Goal: Task Accomplishment & Management: Use online tool/utility

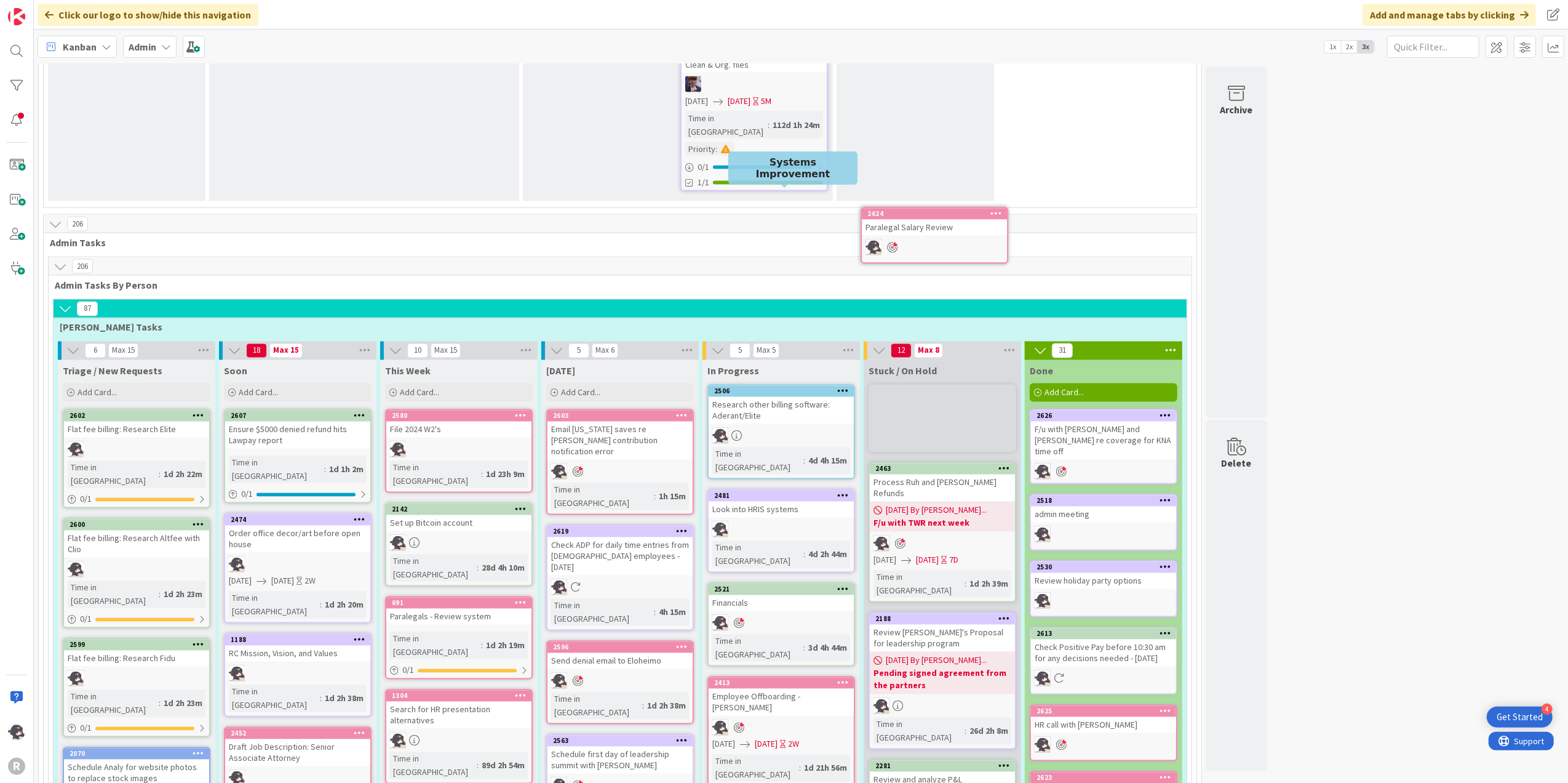
scroll to position [2111, 0]
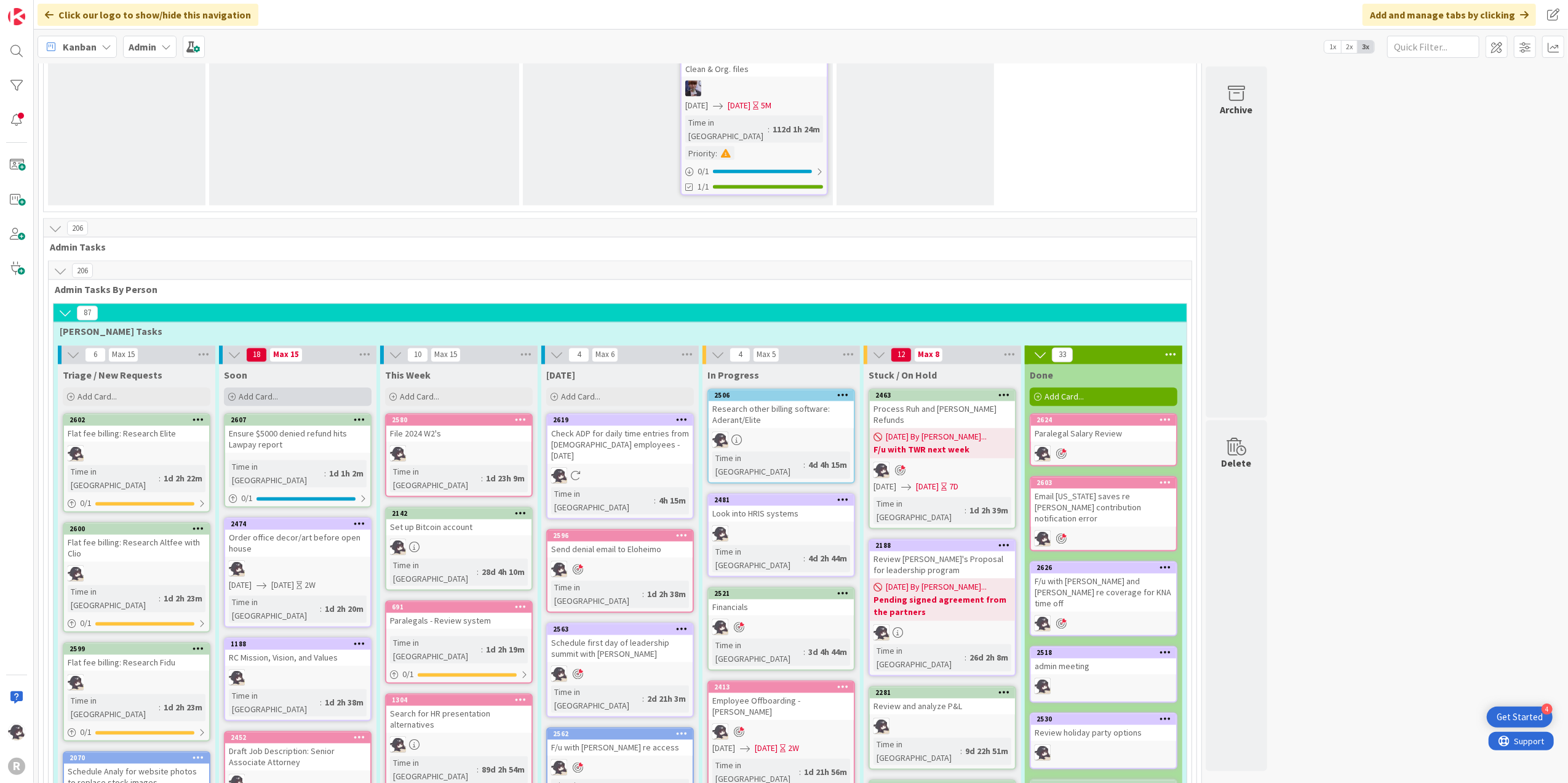
click at [304, 388] on div "Add Card..." at bounding box center [298, 396] width 148 height 18
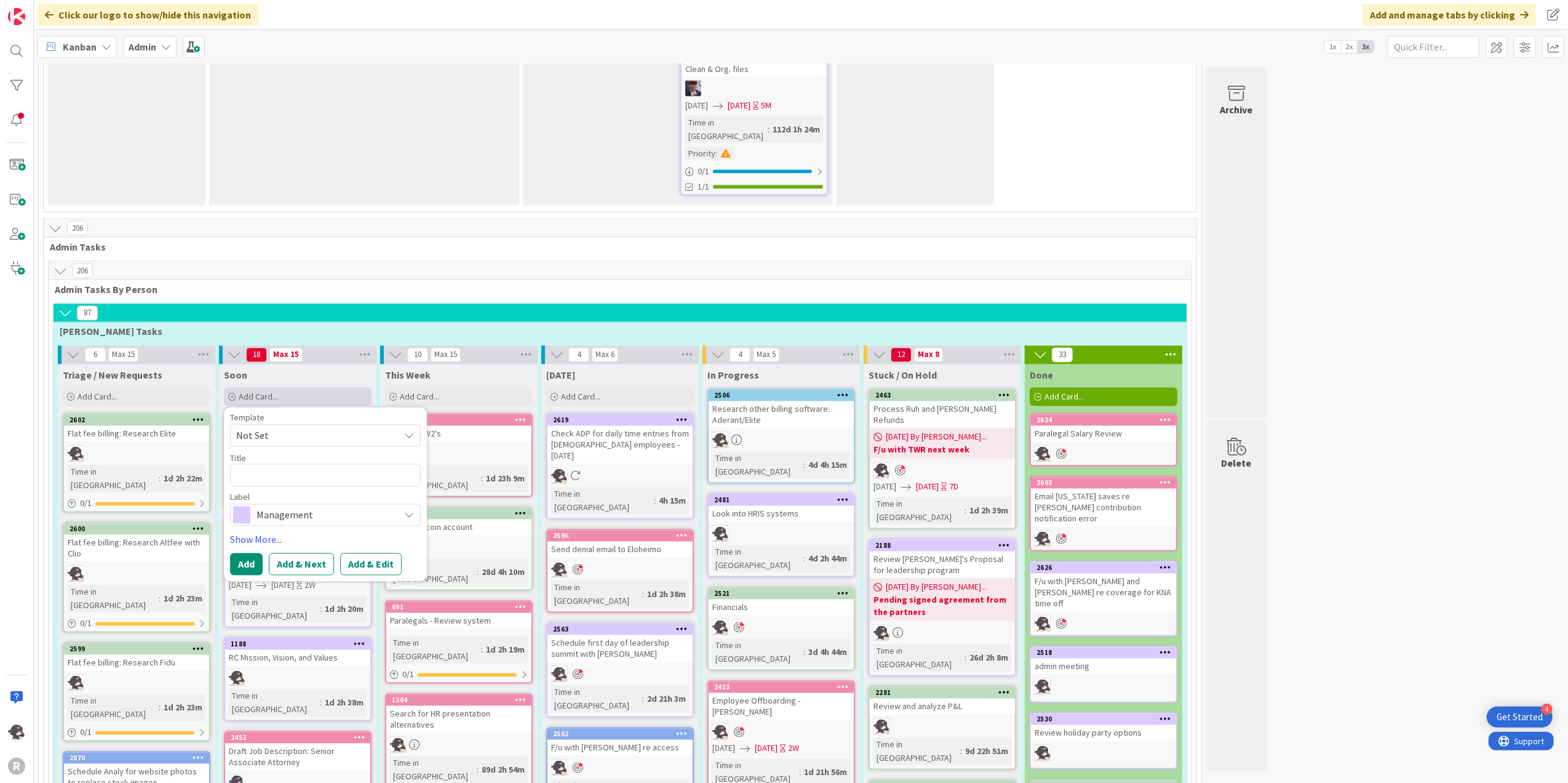
type textarea "x"
type textarea "R"
type textarea "x"
type textarea "Re"
type textarea "x"
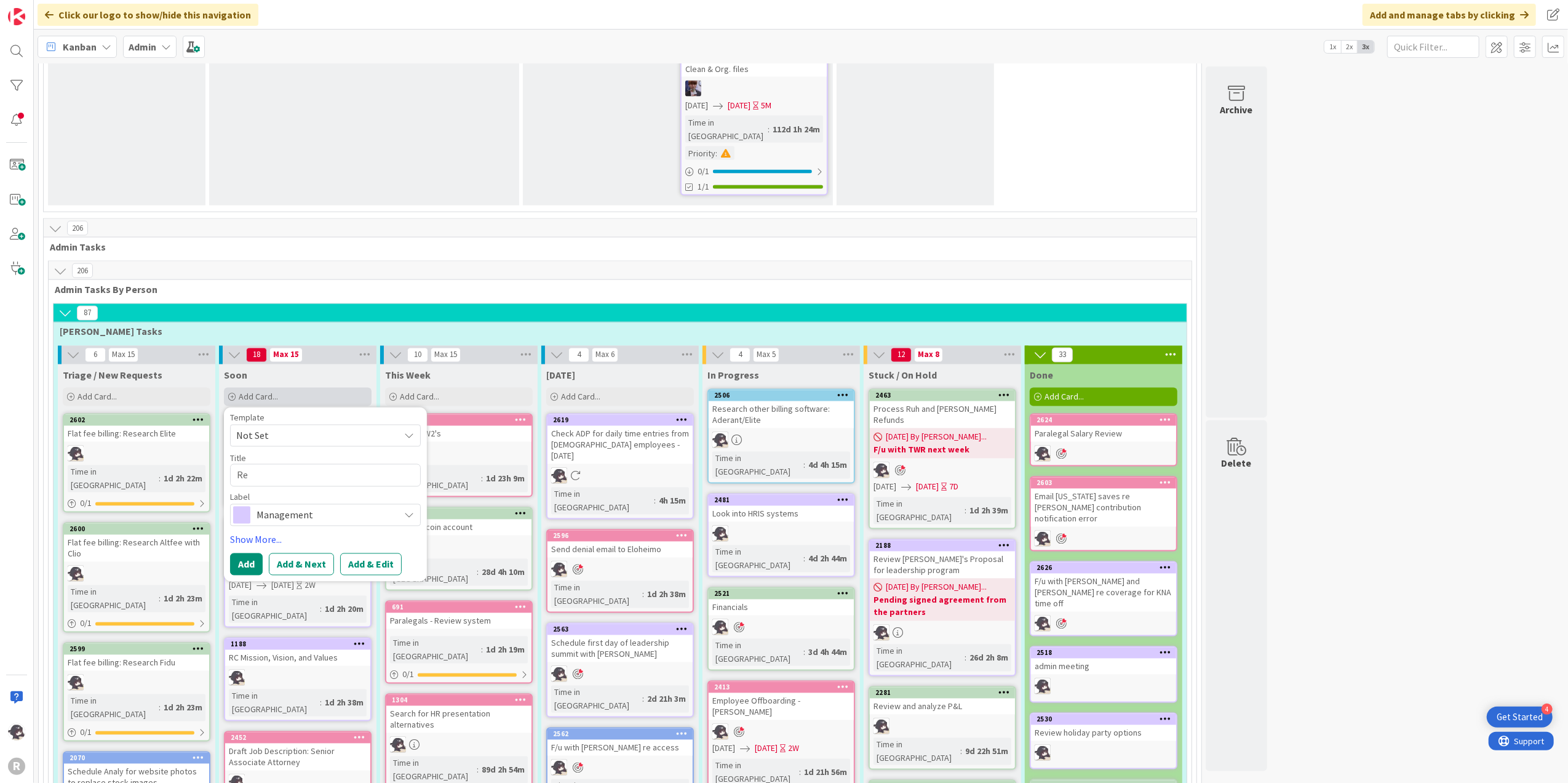
type textarea "Res"
type textarea "x"
type textarea "Resea"
type textarea "x"
type textarea "Resear"
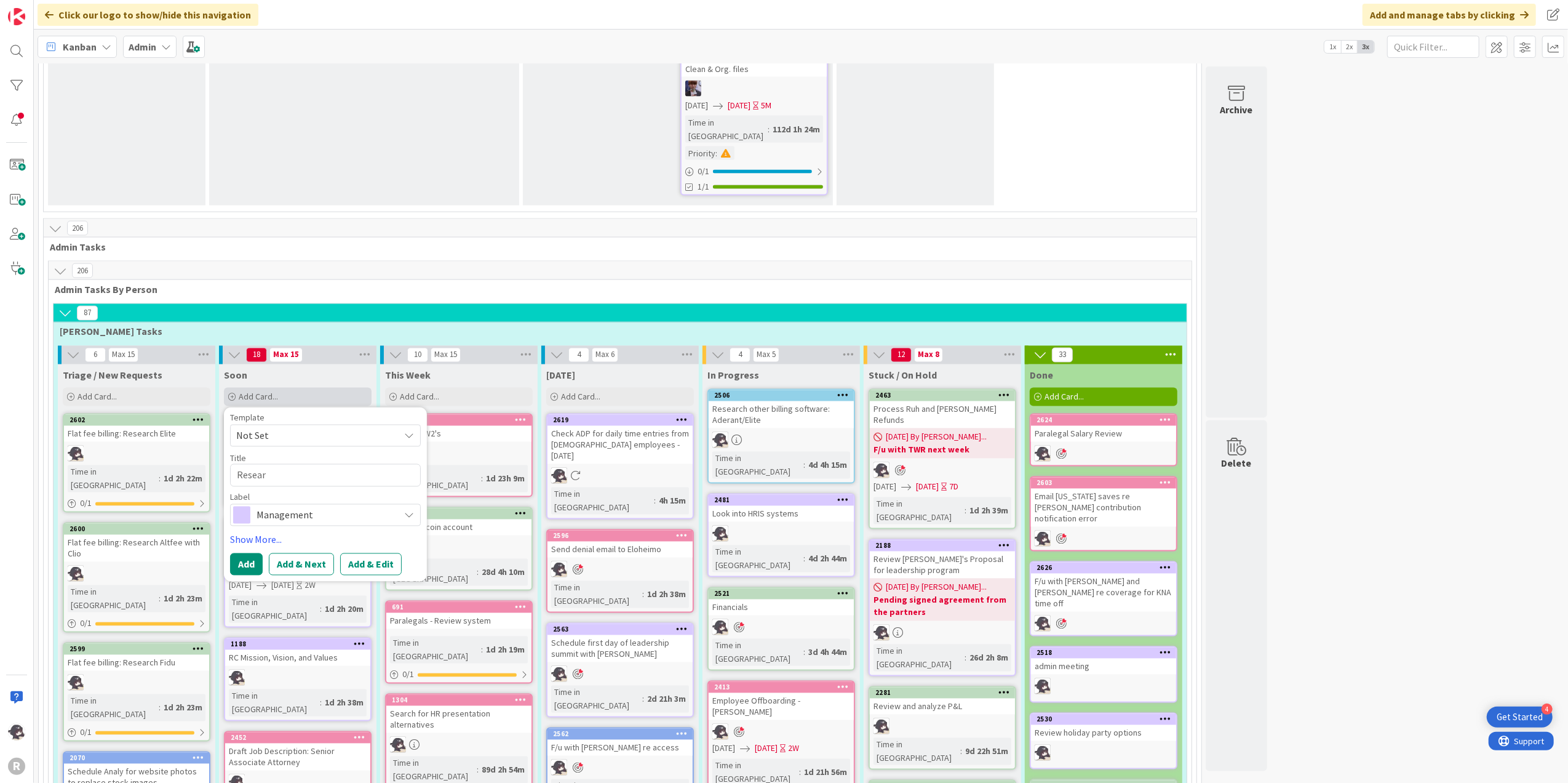
type textarea "x"
type textarea "Researc"
type textarea "x"
type textarea "Research"
type textarea "x"
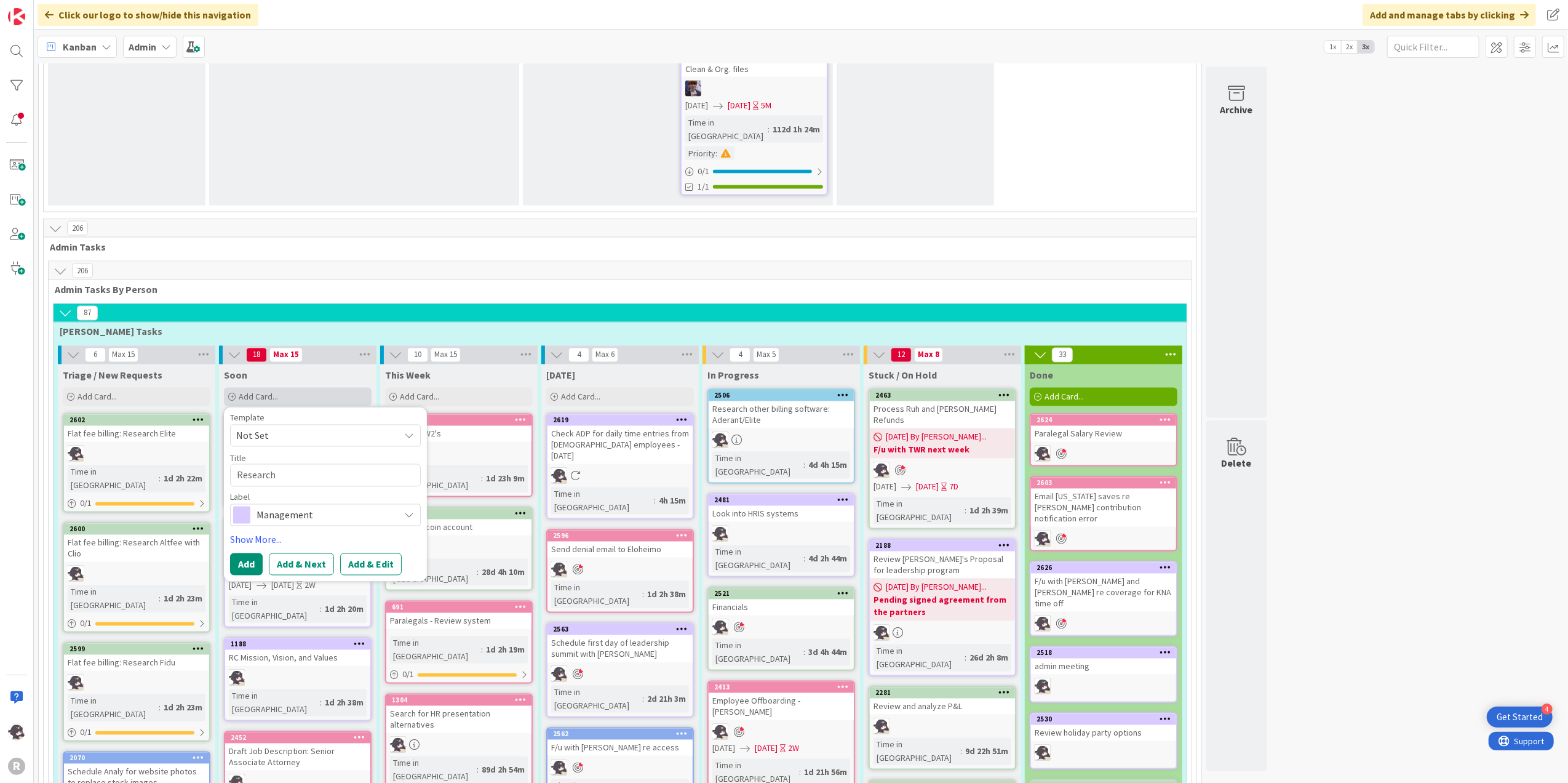
type textarea "Research"
type textarea "x"
type textarea "Research l"
type textarea "x"
type textarea "Research"
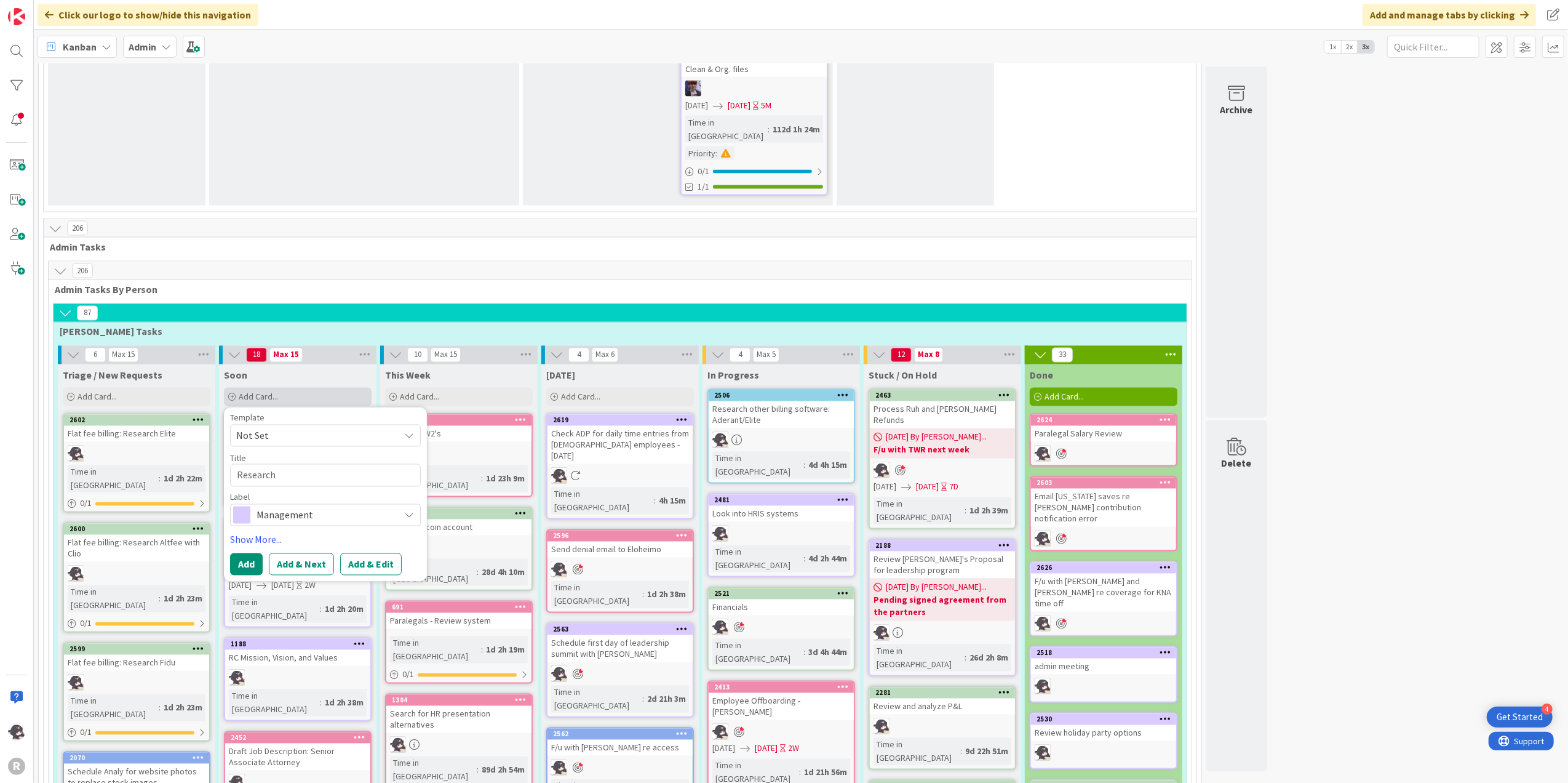
type textarea "x"
type textarea "Research C"
type textarea "x"
type textarea "Research Cl"
type textarea "x"
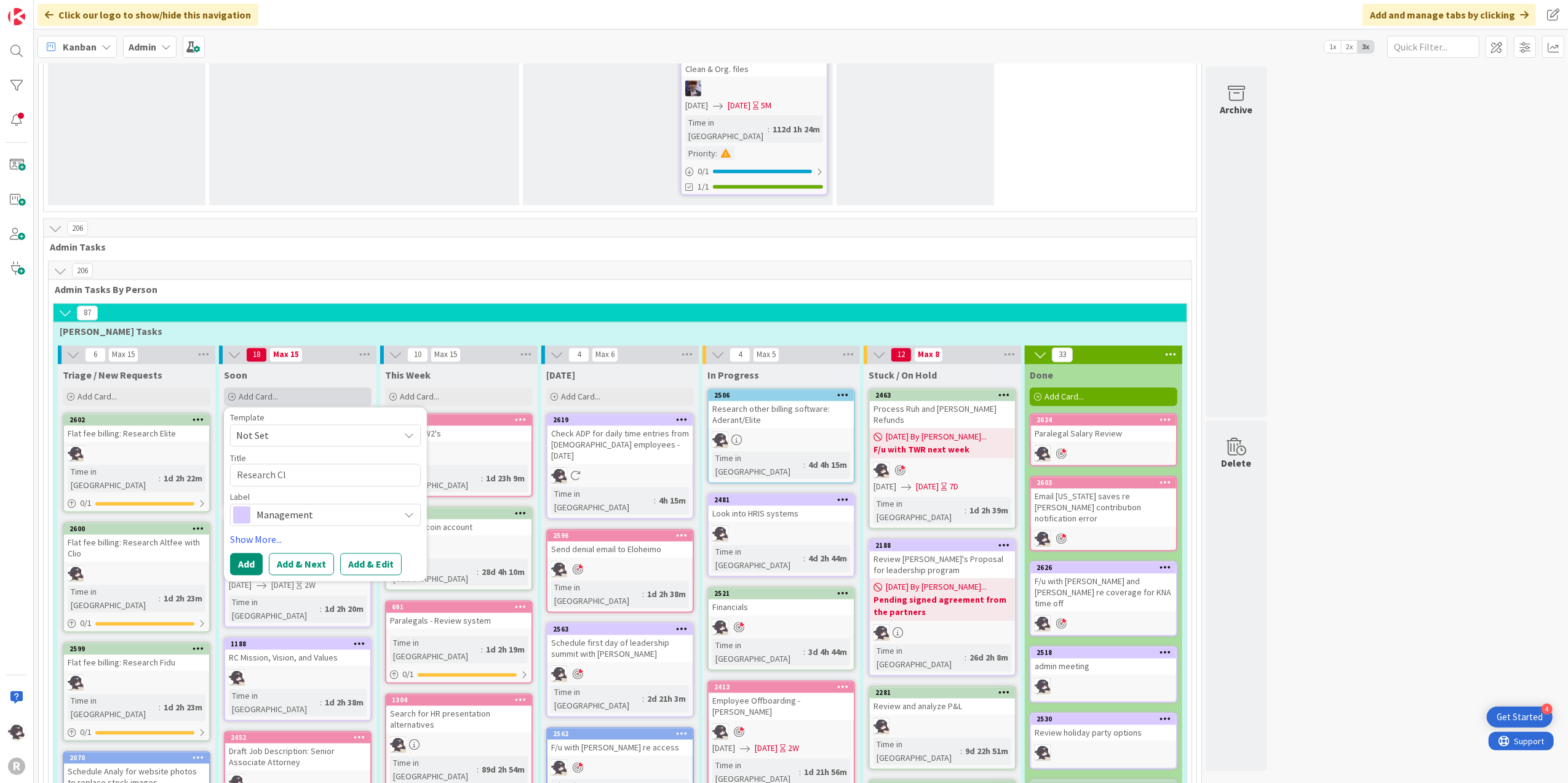
type textarea "Research Cli"
type textarea "x"
type textarea "Research Clio"
type textarea "x"
type textarea "Research Clio"
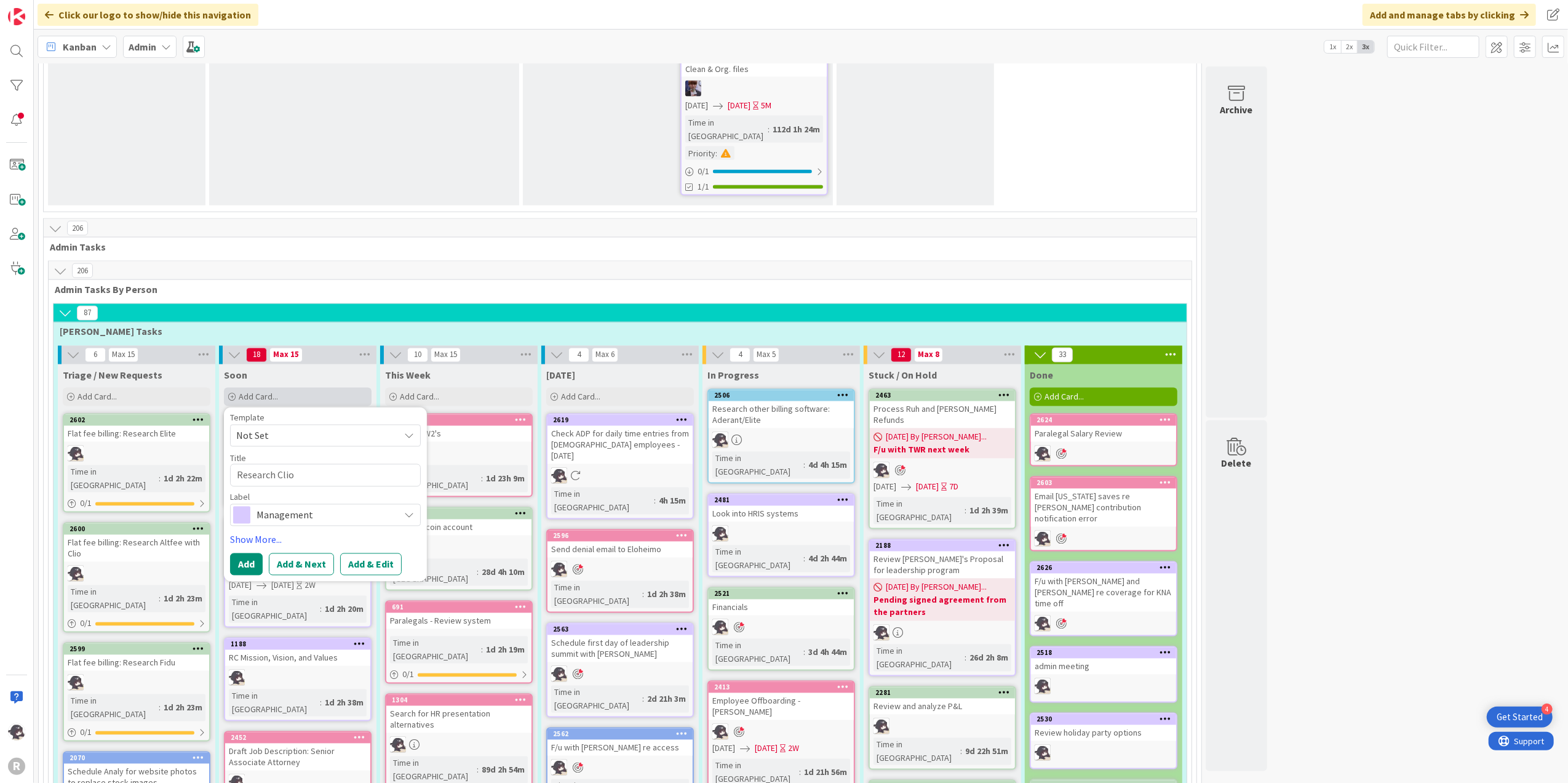
type textarea "x"
type textarea "Research Clio T"
type textarea "x"
type textarea "Research Clio Te"
type textarea "x"
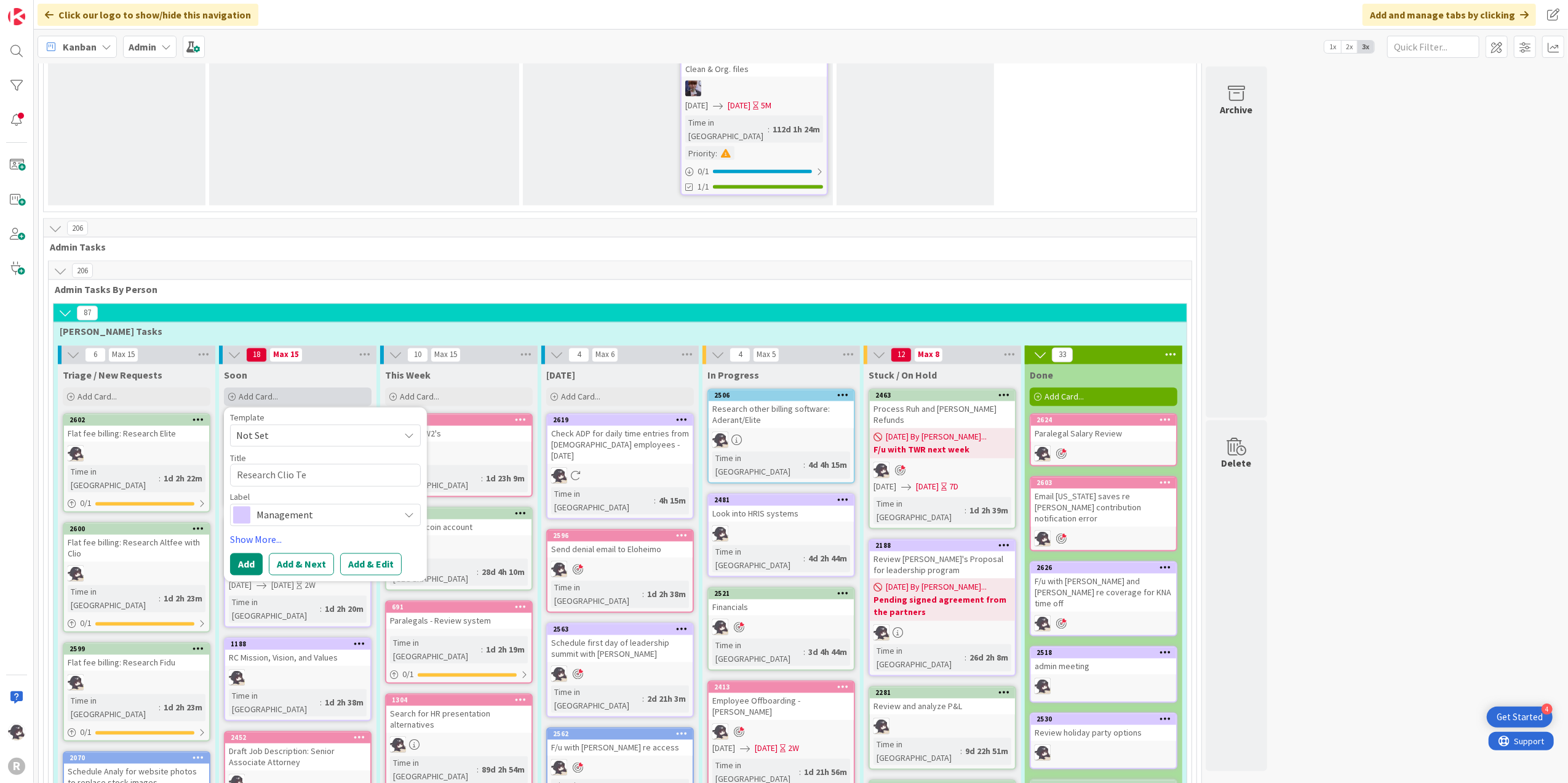
type textarea "Research Clio Tex"
type textarea "x"
type textarea "Research Clio Text"
type textarea "x"
type textarea "Research Clio Text M"
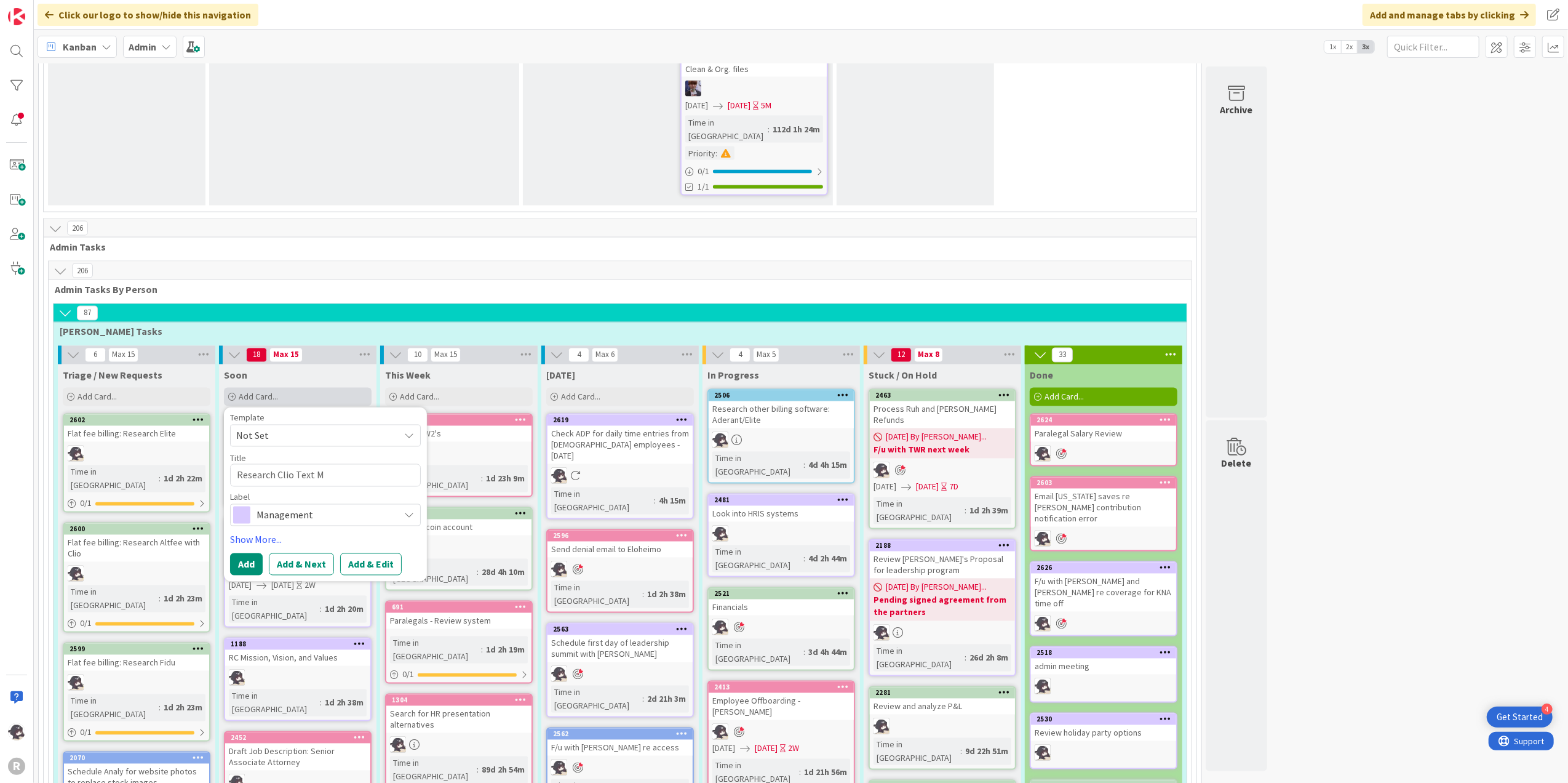
type textarea "x"
type textarea "Research Clio Text Me"
type textarea "x"
type textarea "Research Clio Text Mes"
type textarea "x"
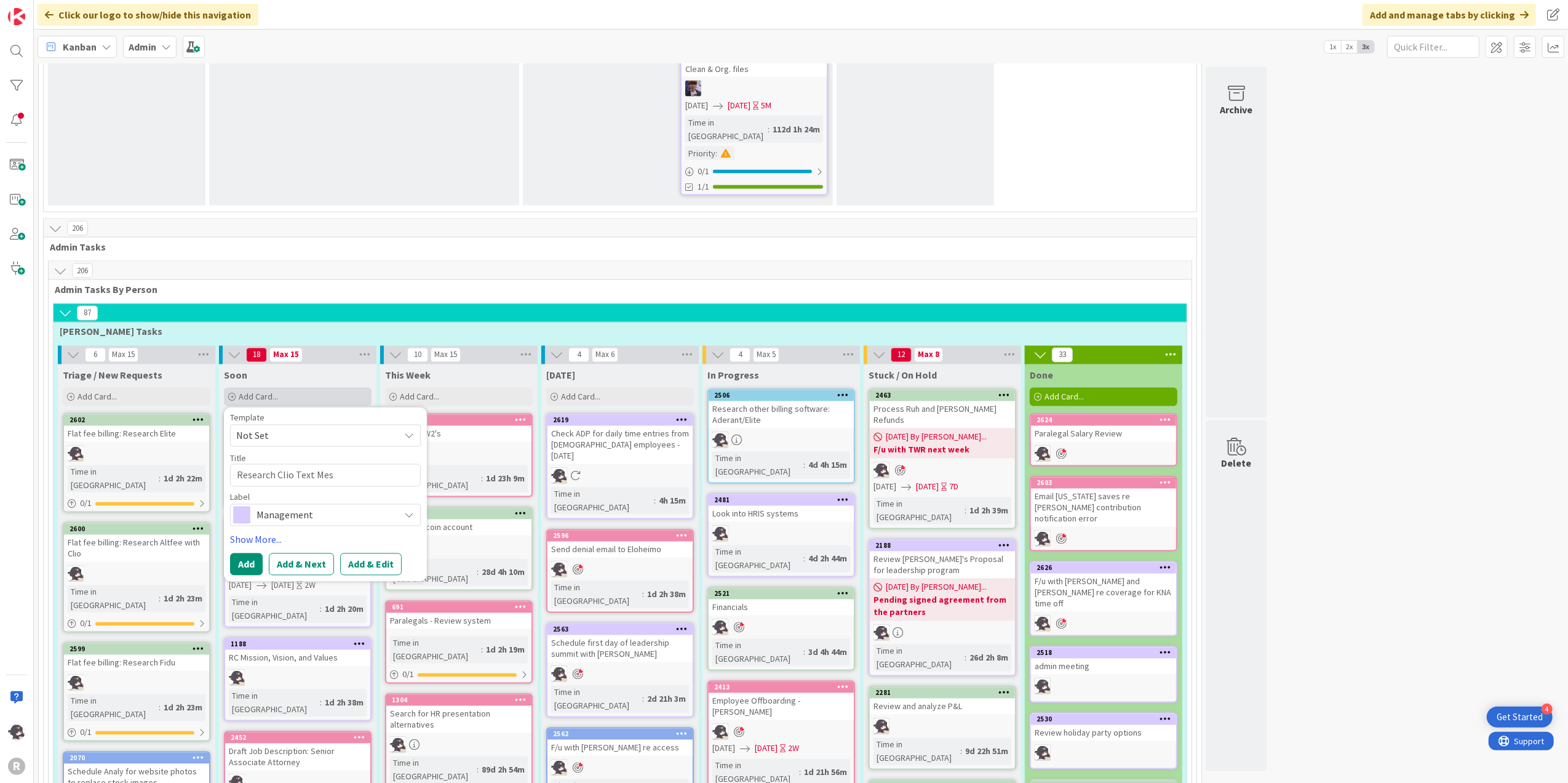
type textarea "Research Clio Text Mess"
type textarea "x"
type textarea "Research Clio Text Messag"
type textarea "x"
type textarea "Research Clio Text Messagi"
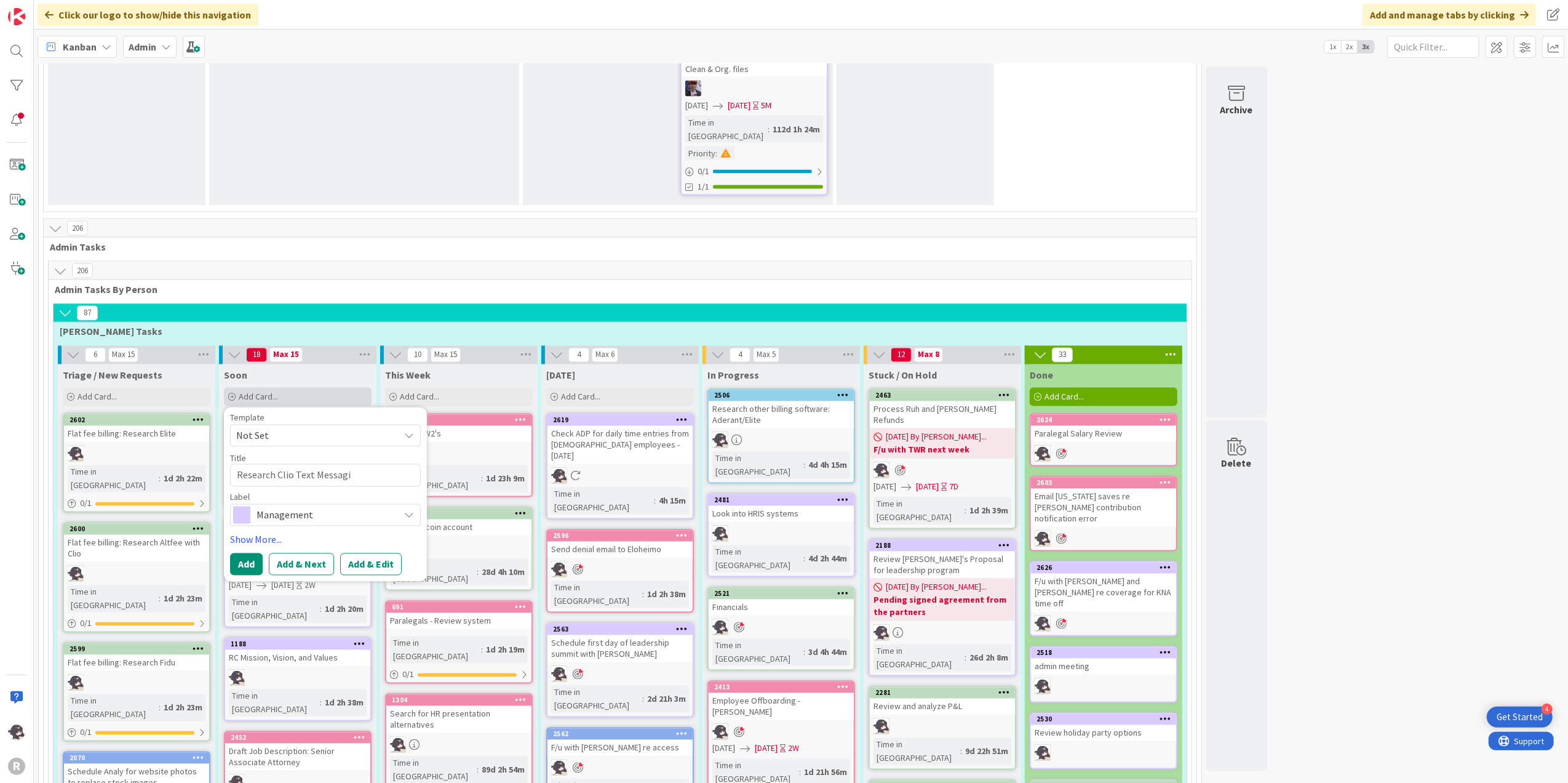
type textarea "x"
type textarea "Research Clio Text Messagin"
type textarea "x"
type textarea "Research Clio Text Messaging"
type textarea "x"
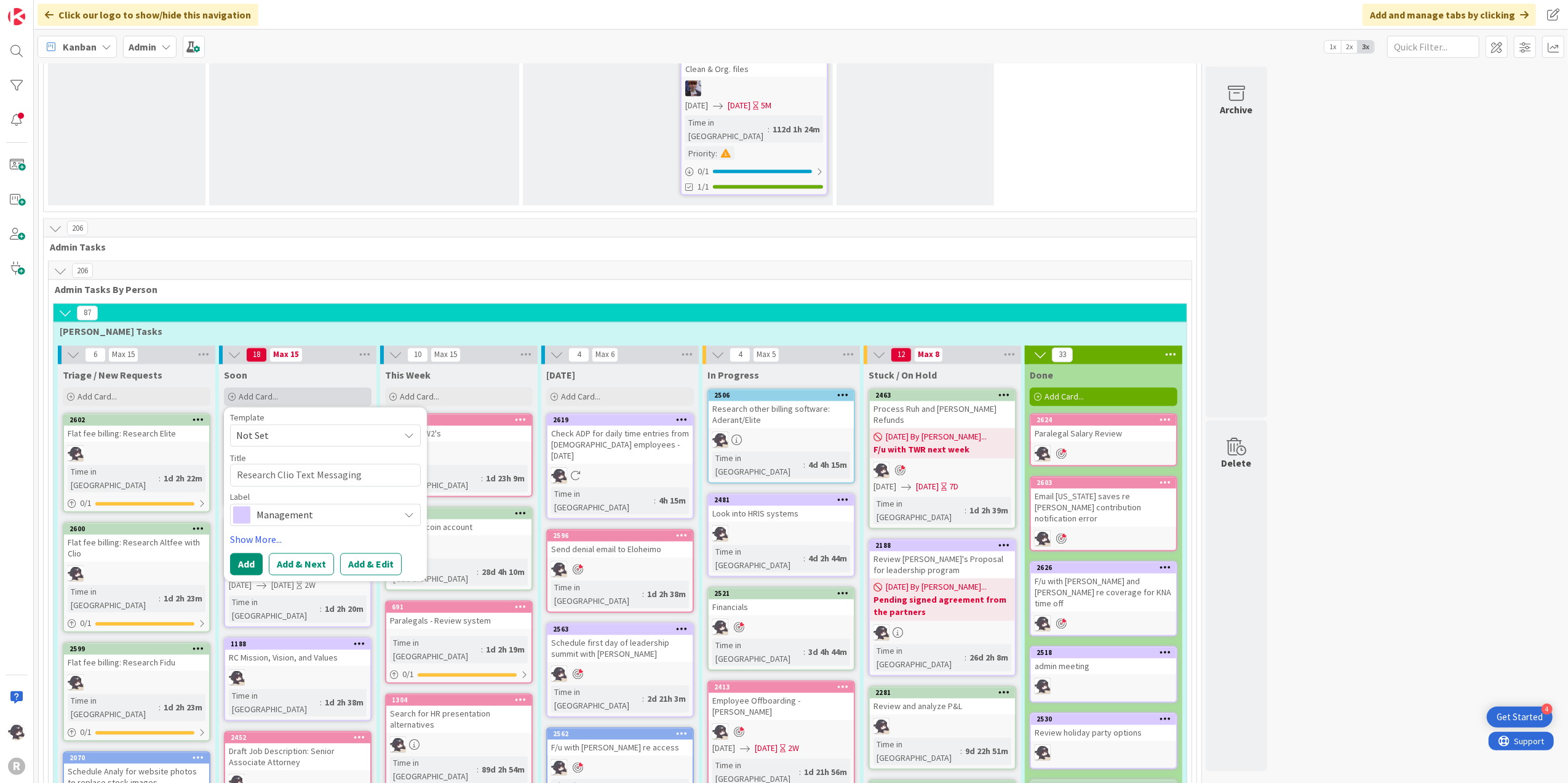
type textarea "Research Clio Text Messaging"
type textarea "x"
type textarea "Research Clio Text Messaging a"
type textarea "x"
type textarea "Research Clio Text Messaging an"
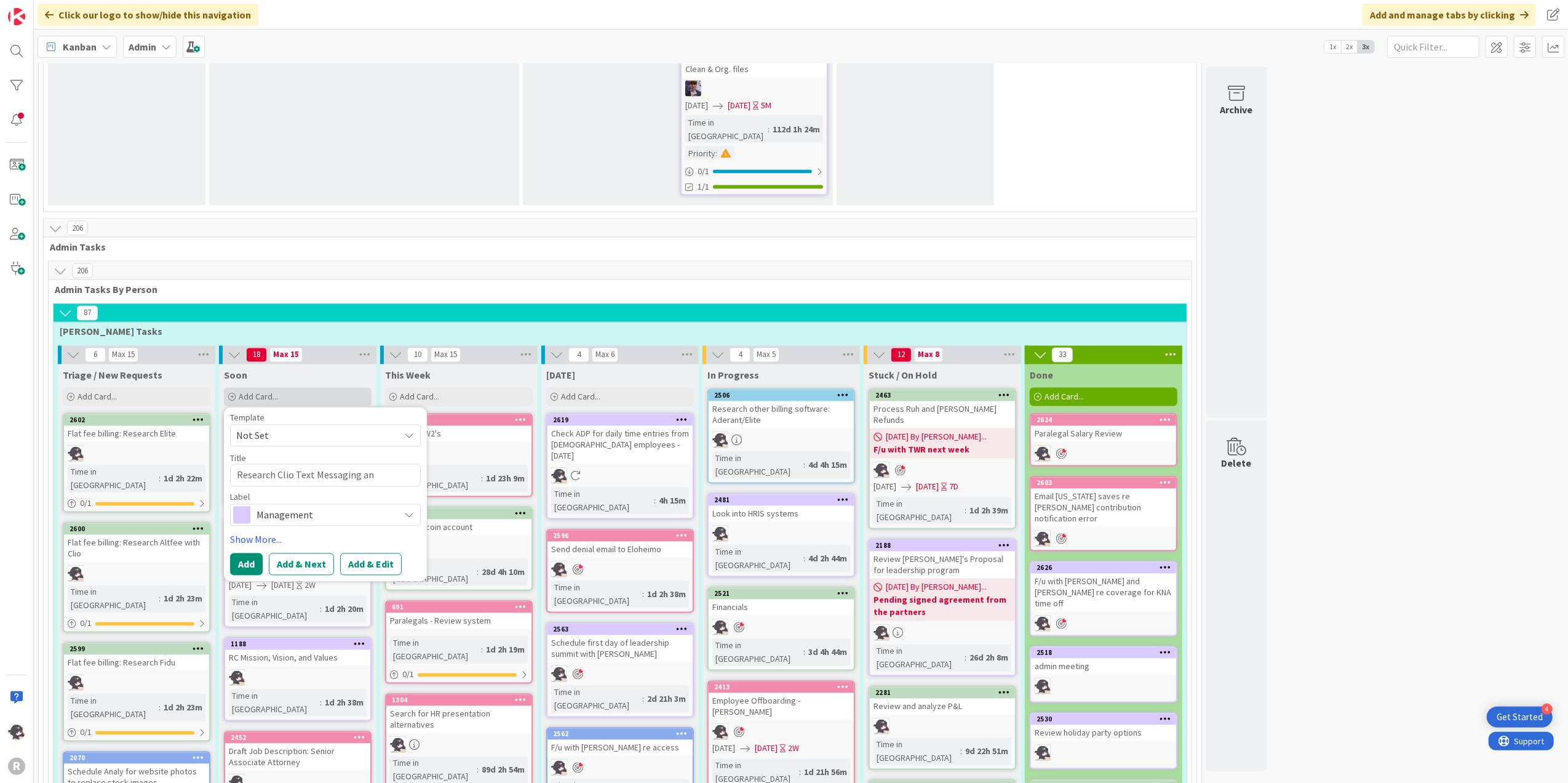
type textarea "x"
type textarea "Research Clio Text Messaging and"
type textarea "x"
type textarea "Research Clio Text Messaging and"
type textarea "x"
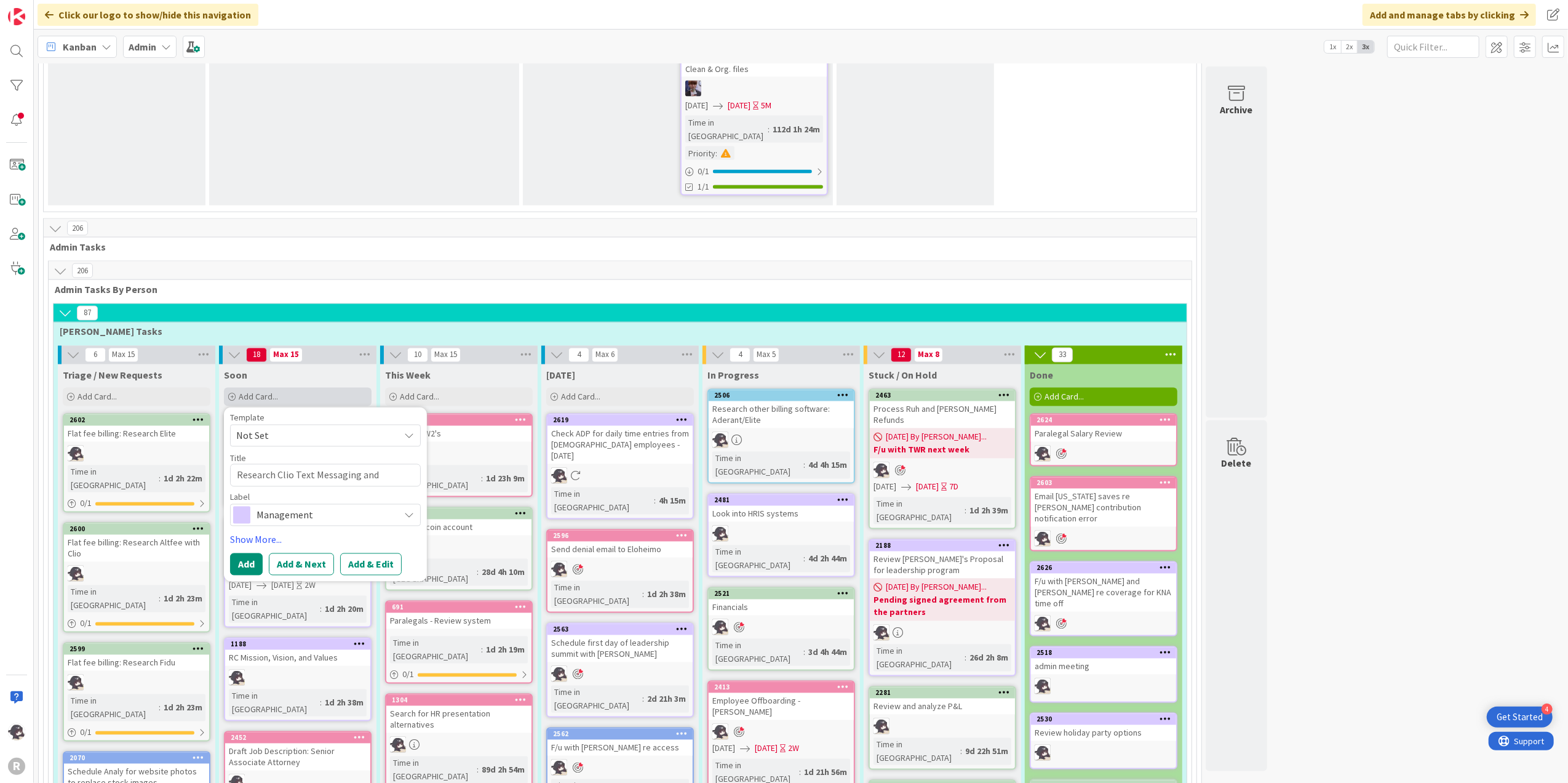
type textarea "Research Clio Text Messaging and d"
type textarea "x"
type textarea "Research Clio Text Messaging and di"
type textarea "x"
type textarea "Research Clio Text Messaging and dia"
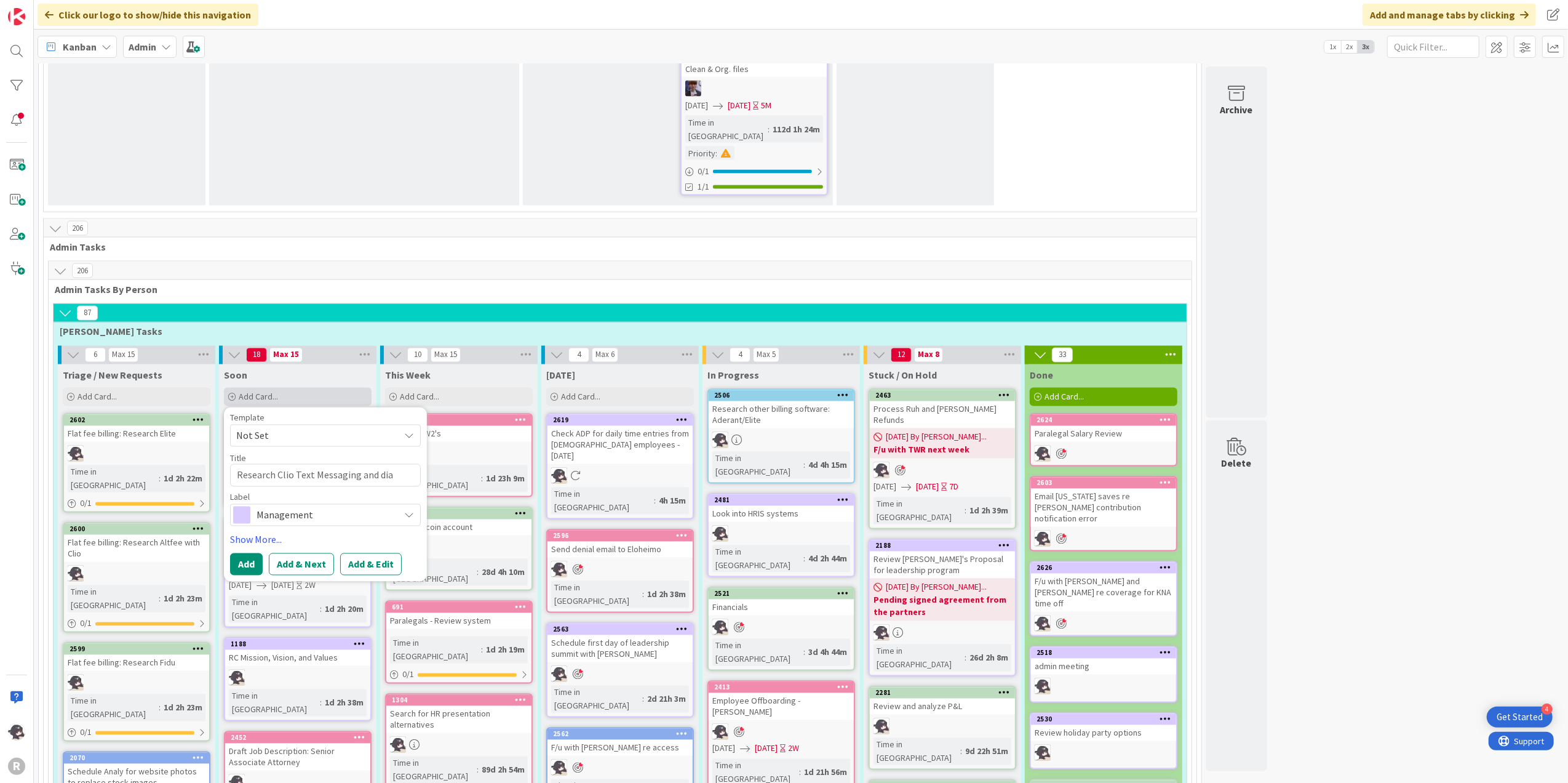
type textarea "x"
type textarea "Research Clio Text Messaging and diag"
type textarea "x"
type textarea "Research Clio Text Messaging and diagn"
type textarea "x"
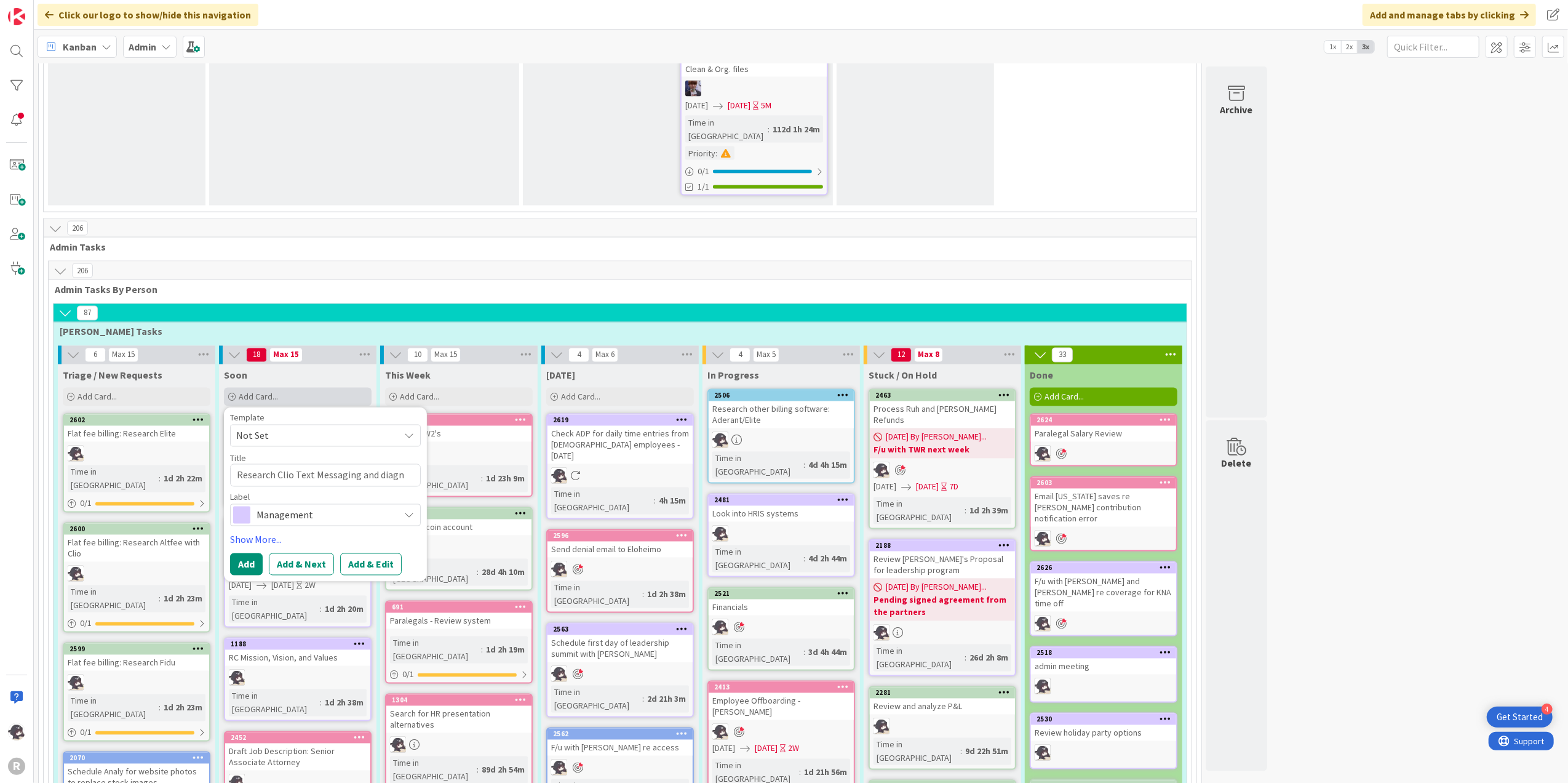
type textarea "Research Clio Text Messaging and diagno"
type textarea "x"
type textarea "Research Clio Text Messaging and diagnos"
type textarea "x"
type textarea "Research Clio Text Messaging and diagnose"
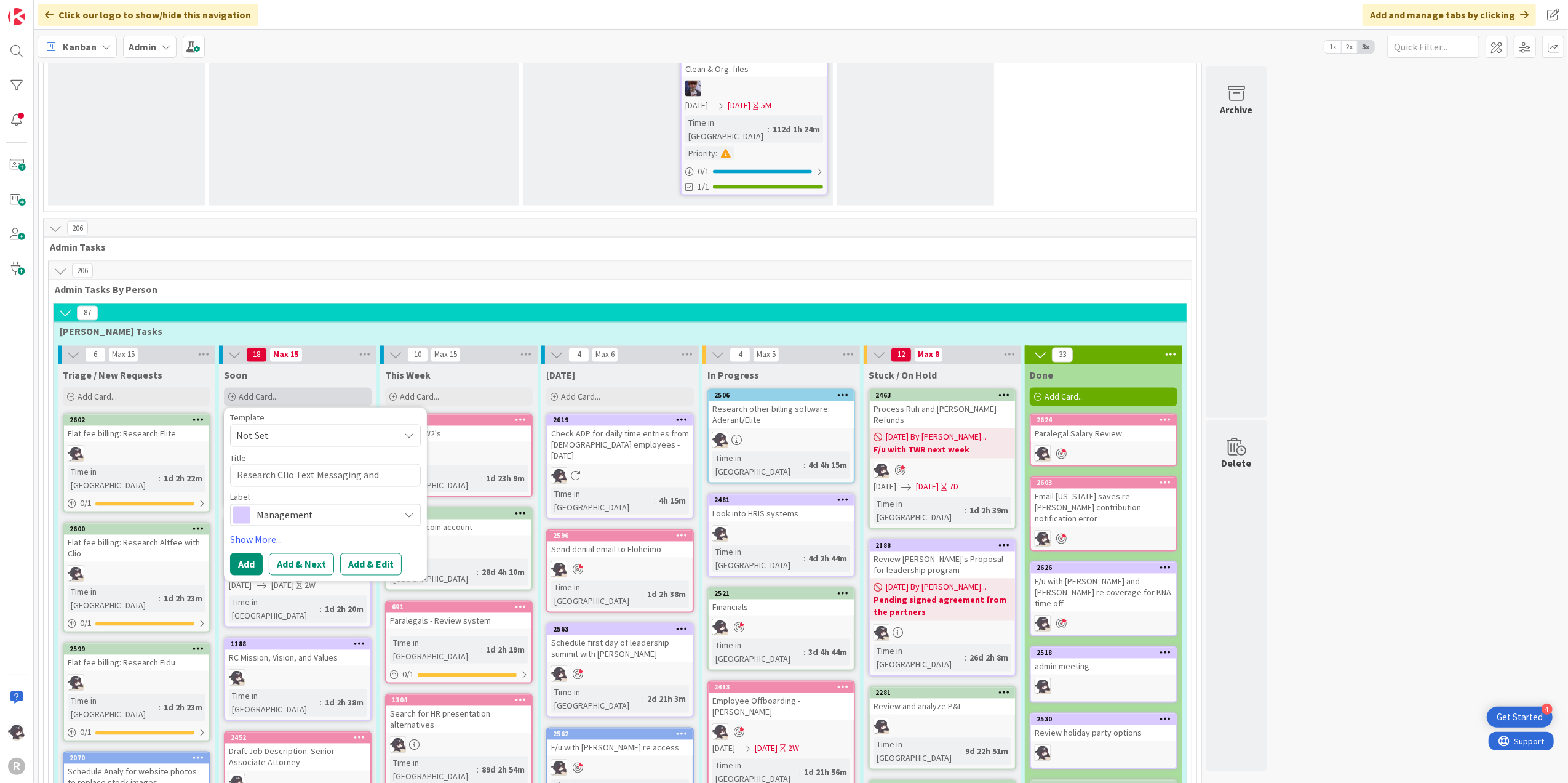
type textarea "x"
type textarea "Research Clio Text Messaging and diagnose"
type textarea "x"
type textarea "Research Clio Text Messaging and diagnose w"
type textarea "x"
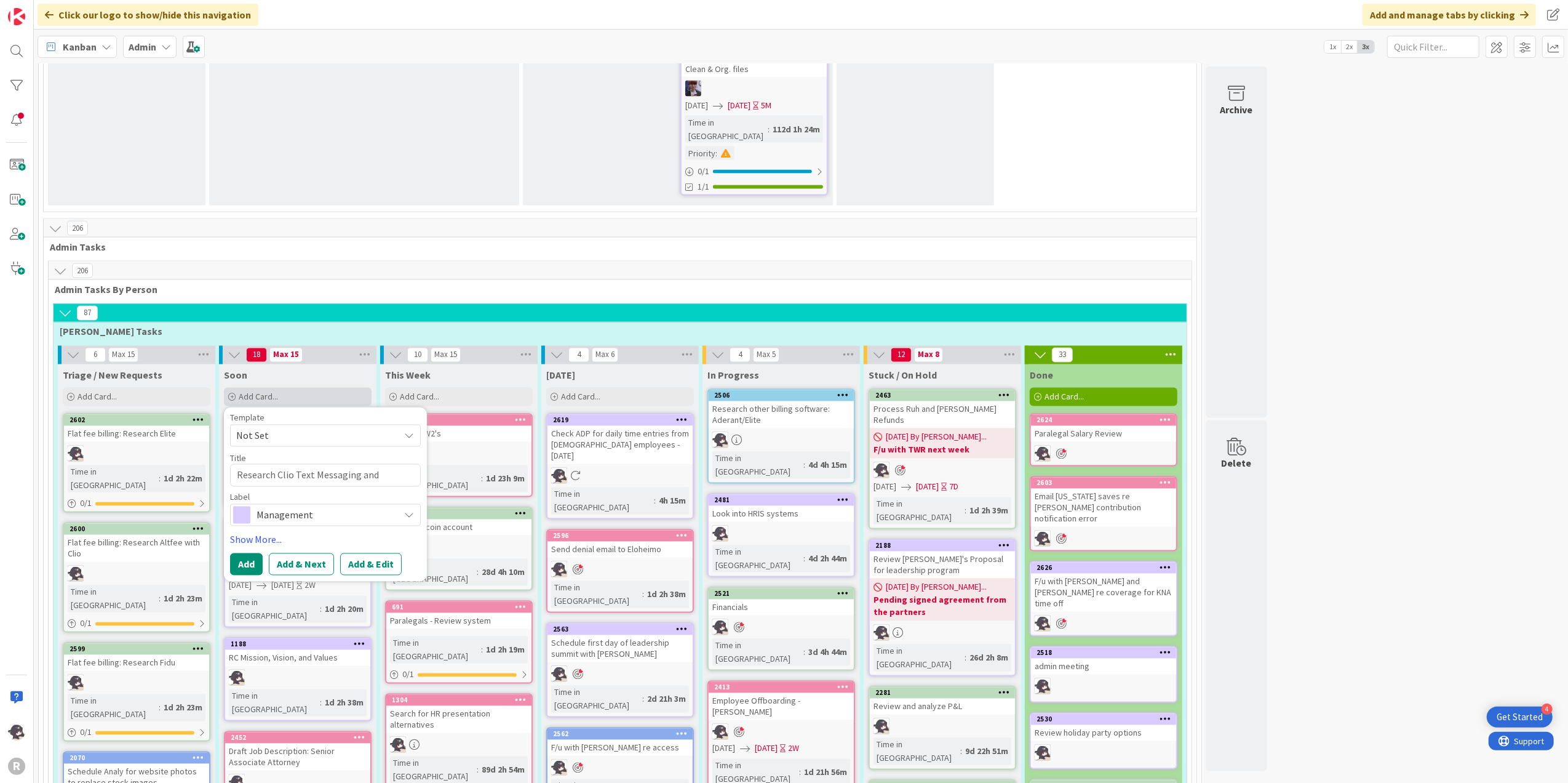
type textarea "Research Clio Text Messaging and diagnose wh"
type textarea "x"
type textarea "Research Clio Text Messaging and diagnose whe"
type textarea "x"
type textarea "Research Clio Text Messaging and diagnose wh"
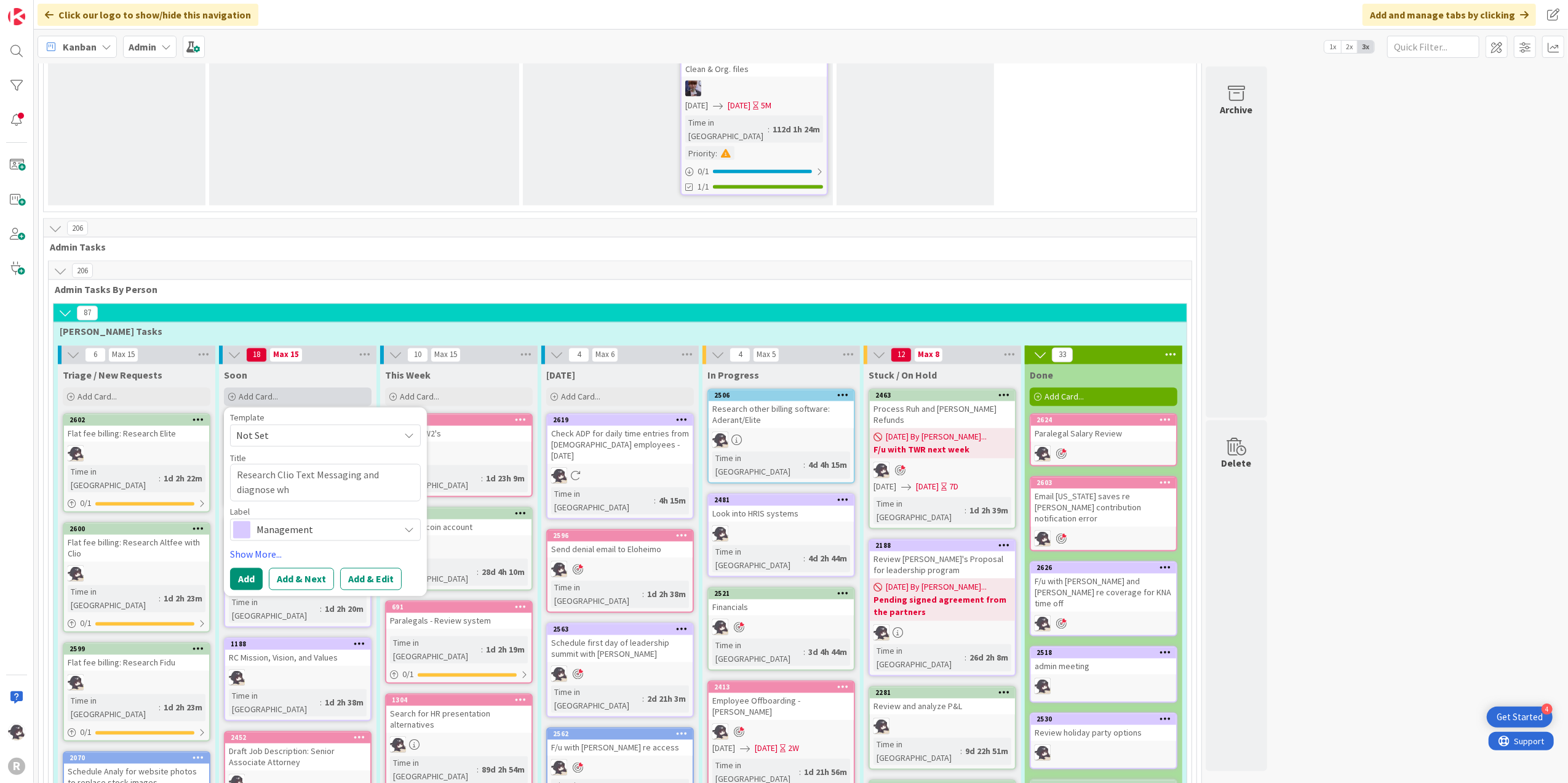
type textarea "x"
type textarea "Research Clio Text Messaging and diagnose w"
type textarea "x"
type textarea "Research Clio Text Messaging and diagnose"
type textarea "x"
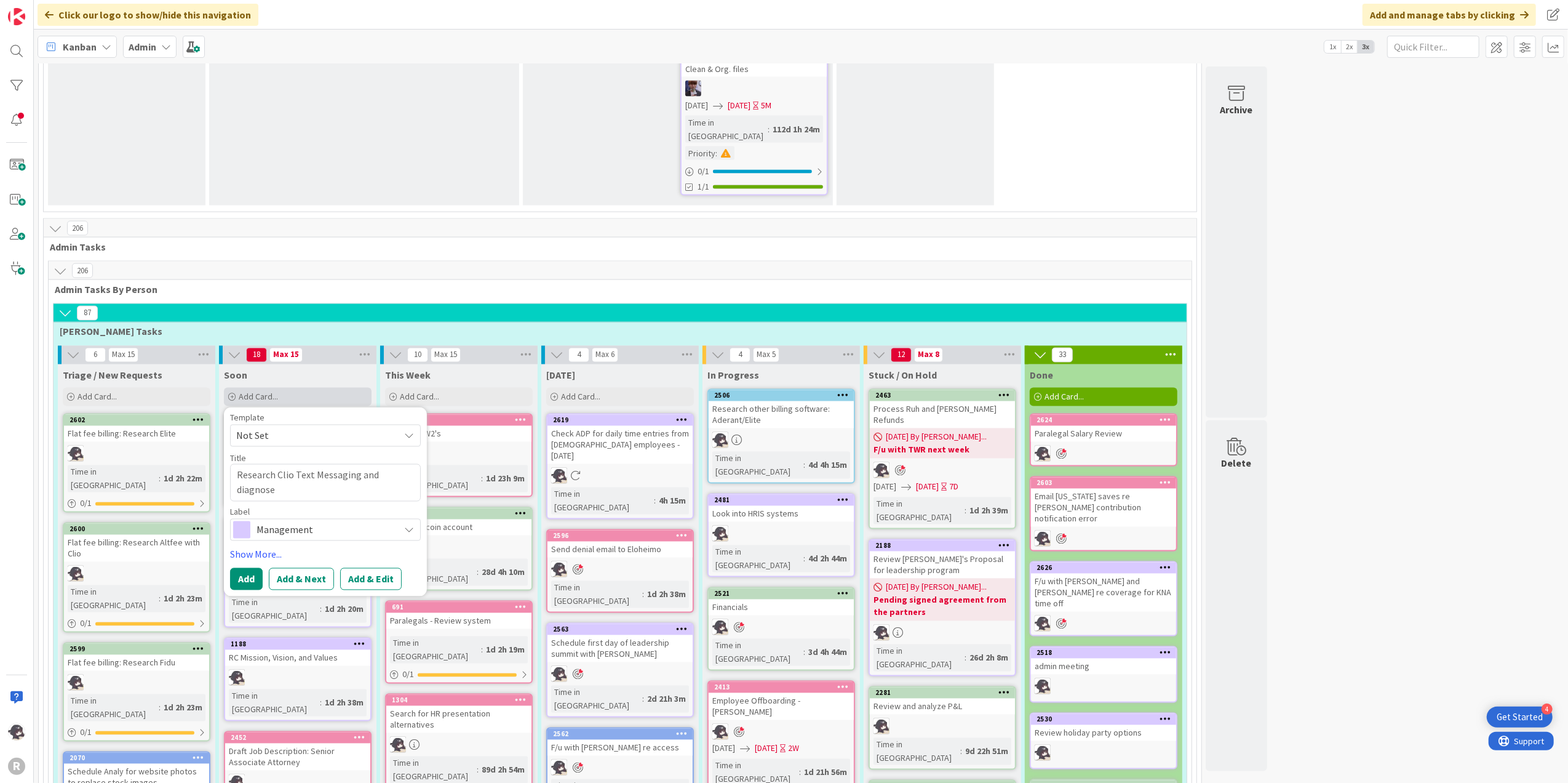
type textarea "Research Clio Text Messaging and diagnose e"
type textarea "x"
type textarea "Research Clio Text Messaging and diagnose er"
type textarea "x"
type textarea "Research Clio Text Messaging and diagnose err"
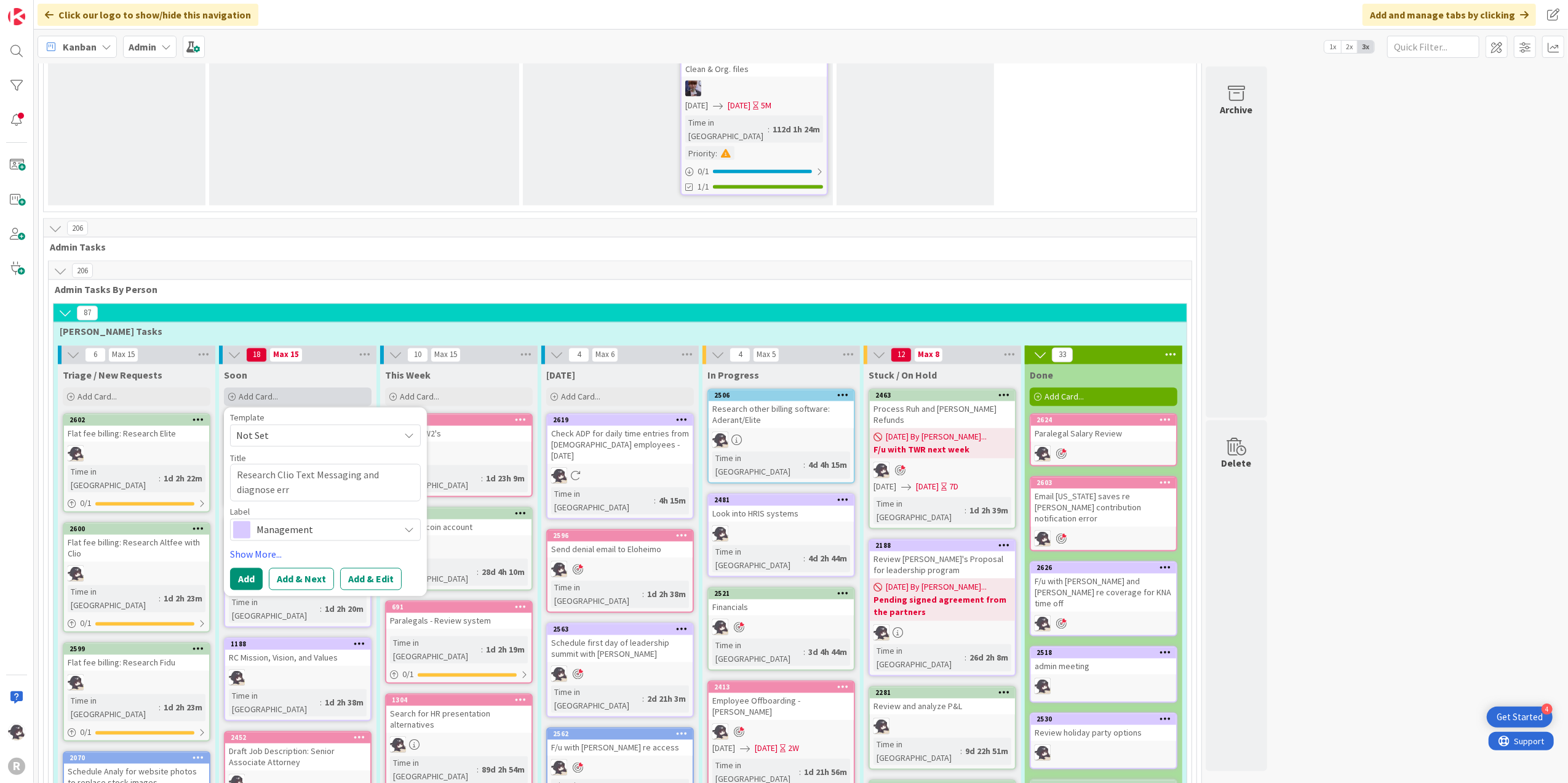
type textarea "x"
type textarea "Research Clio Text Messaging and diagnose error"
type textarea "x"
type textarea "Research Clio Text Messaging and diagnose error"
type textarea "x"
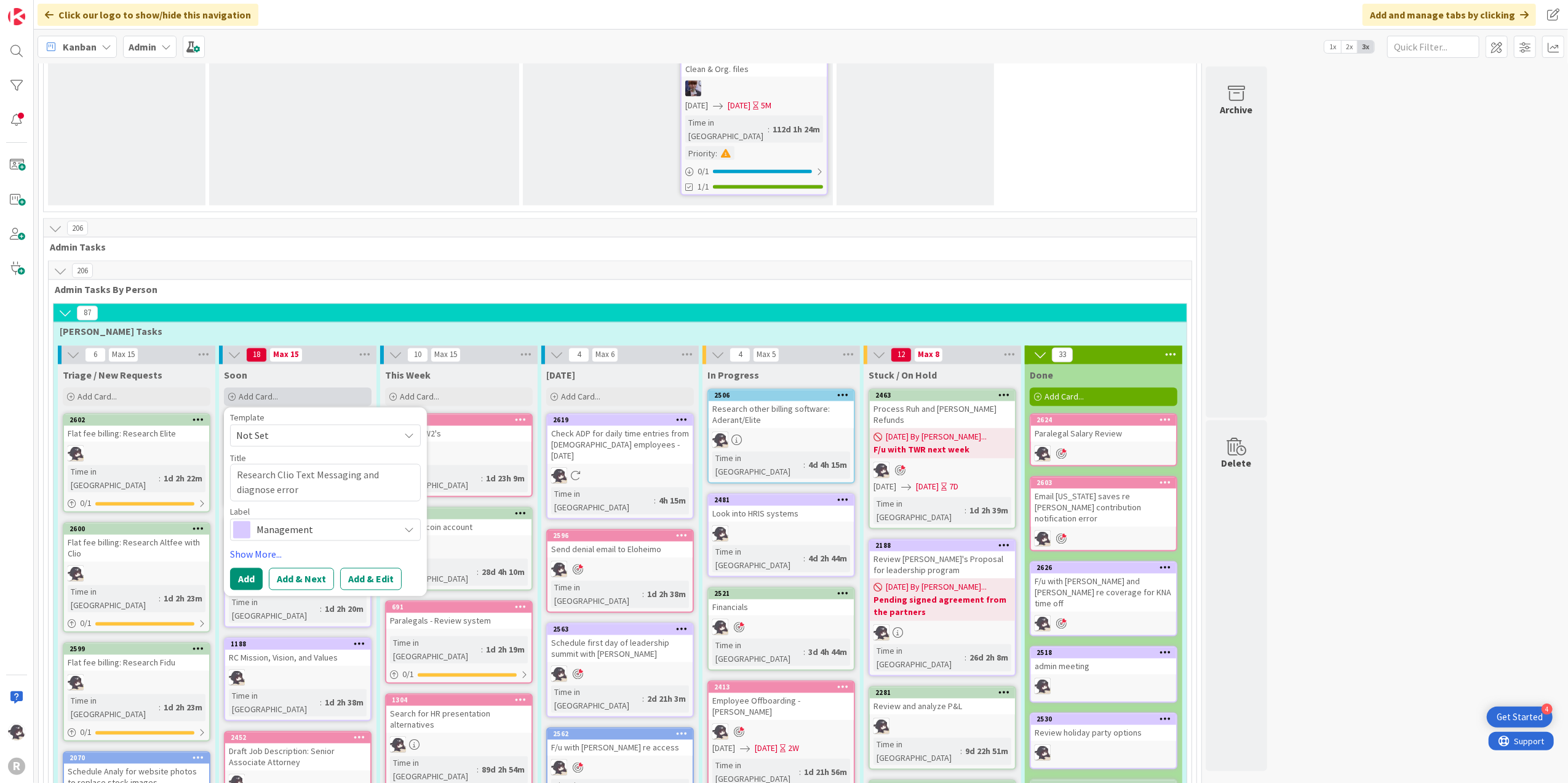
type textarea "Research Clio Text Messaging and diagnose error w"
type textarea "x"
type textarea "Research Clio Text Messaging and diagnose error wi"
type textarea "x"
type textarea "Research Clio Text Messaging and diagnose error wit"
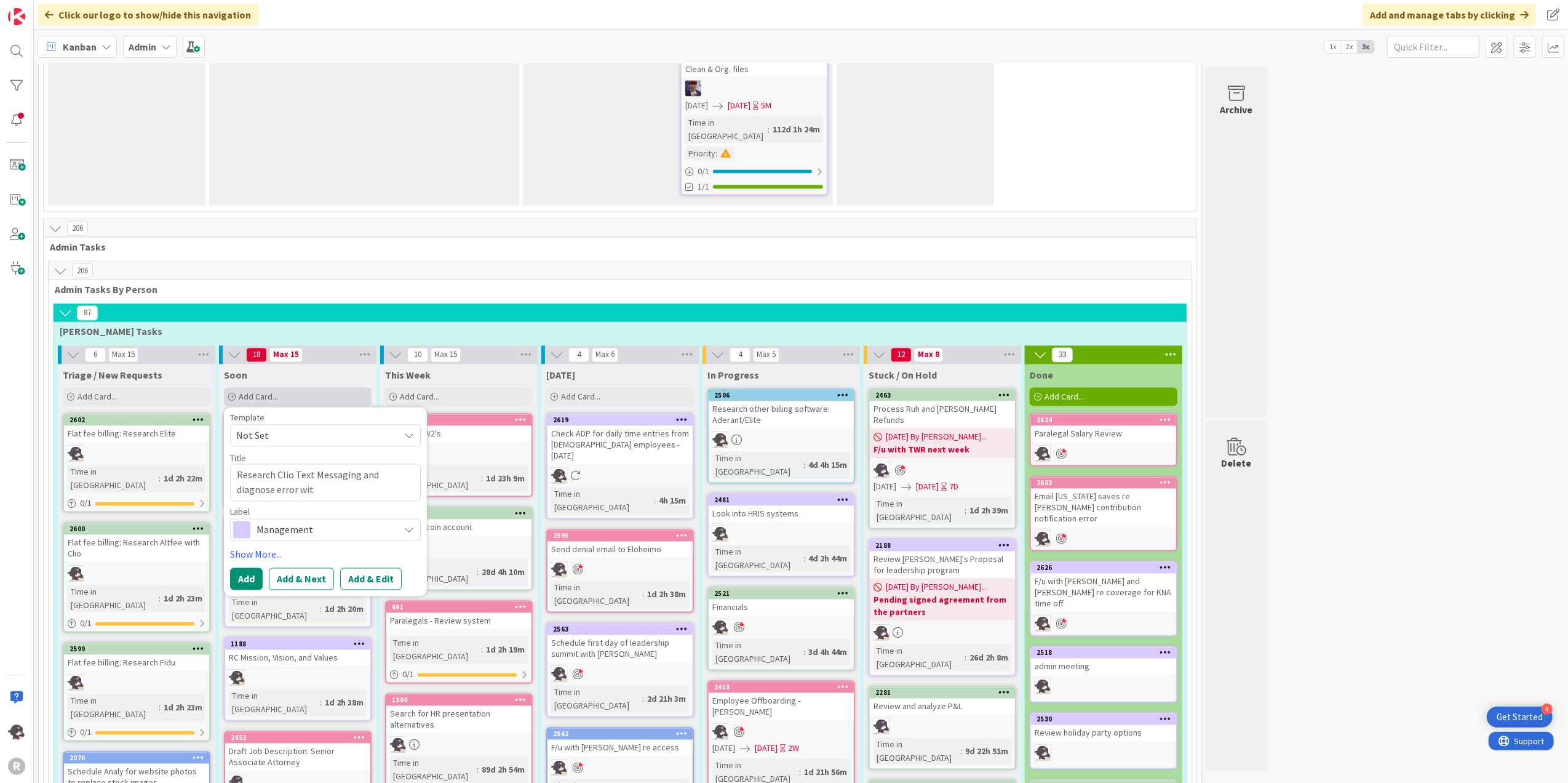
type textarea "x"
type textarea "Research Clio Text Messaging and diagnose error with"
type textarea "x"
type textarea "Research Clio Text Messaging and diagnose error with"
type textarea "x"
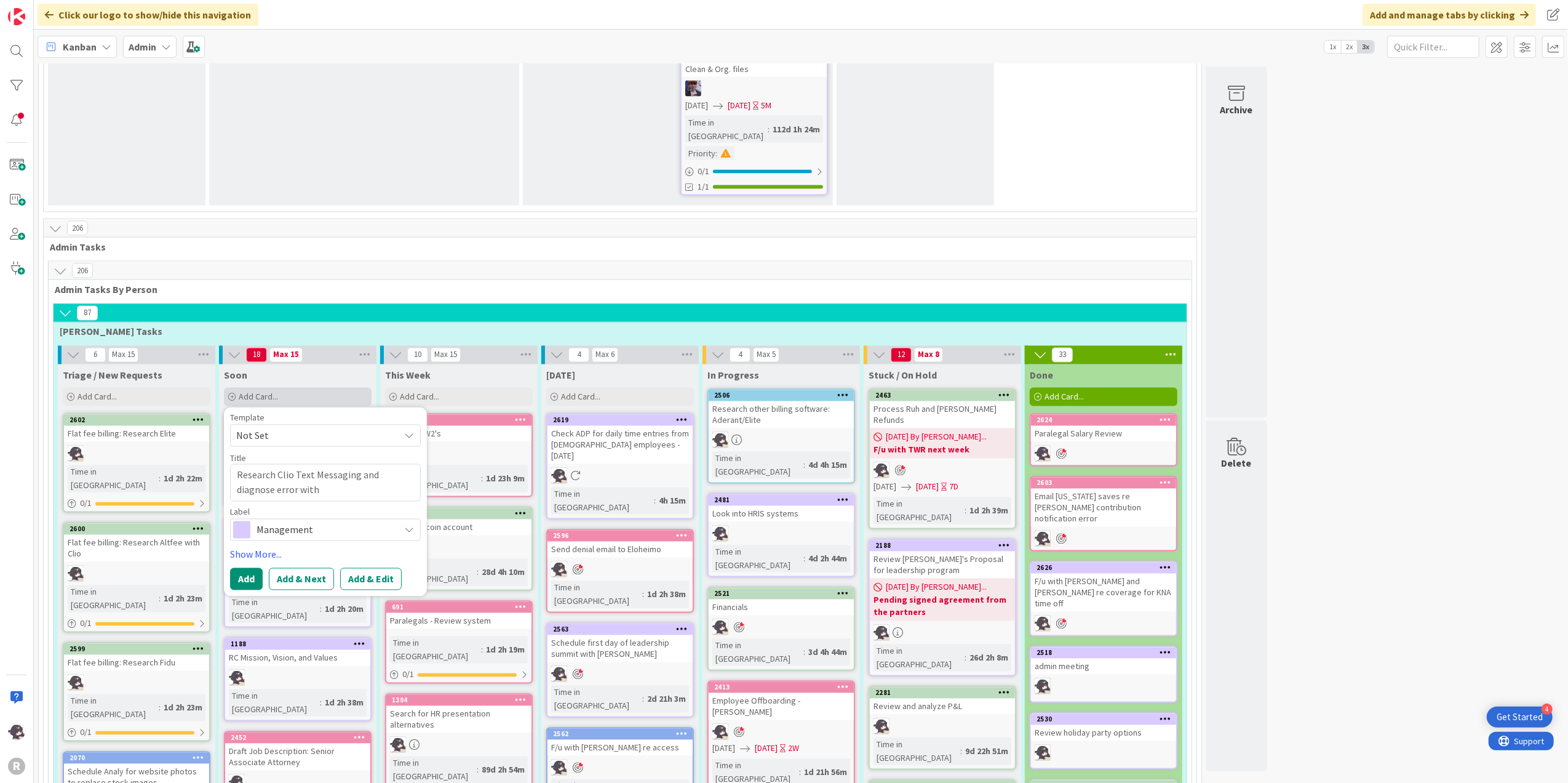
type textarea "Research Clio Text Messaging and diagnose error with u"
type textarea "x"
type textarea "Research Clio Text Messaging and diagnose error with us"
type textarea "x"
type textarea "Research Clio Text Messaging and diagnose error with usi"
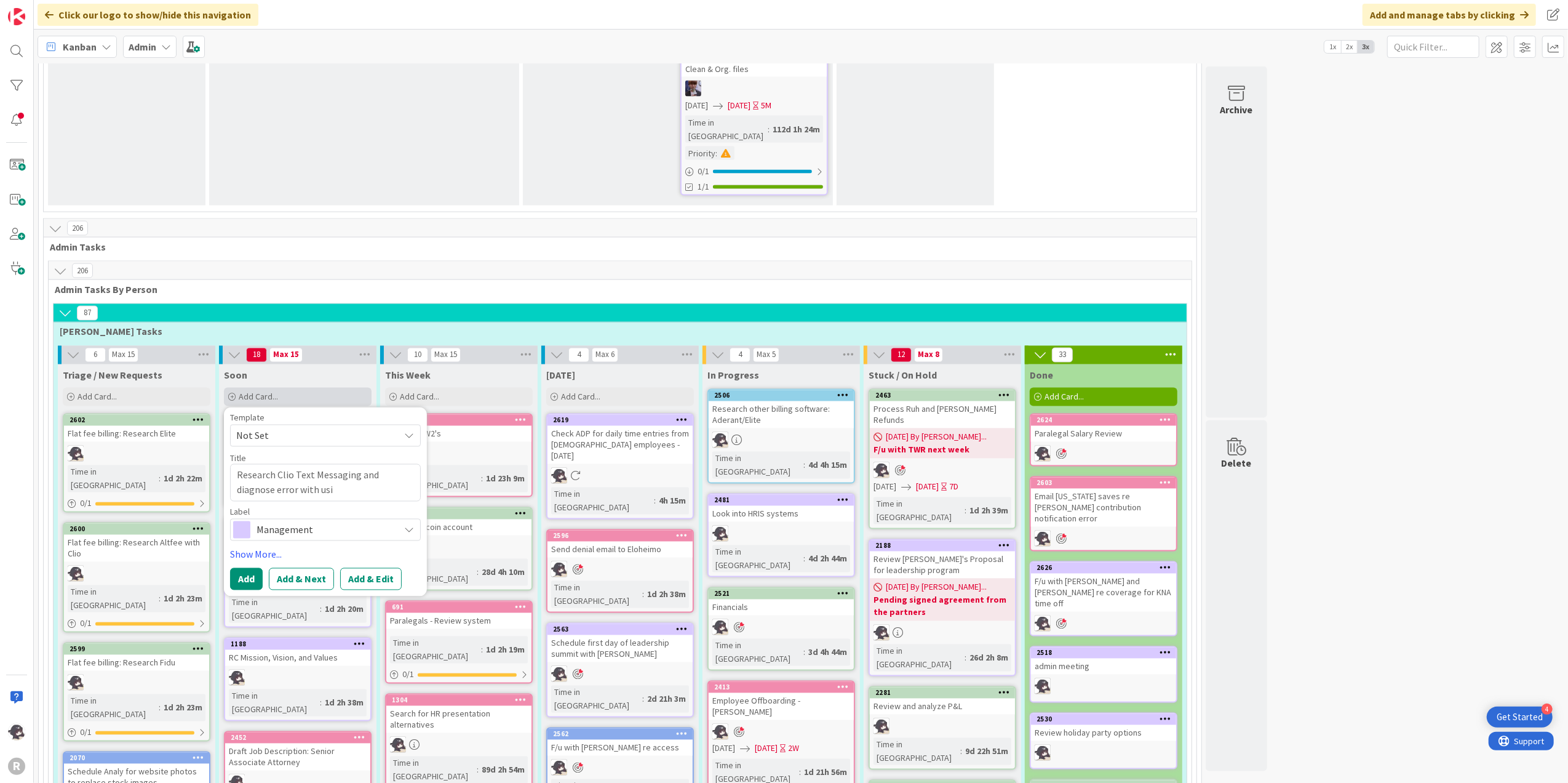
type textarea "x"
type textarea "Research Clio Text Messaging and diagnose error with usin"
type textarea "x"
type textarea "Research Clio Text Messaging and diagnose error with using"
type textarea "x"
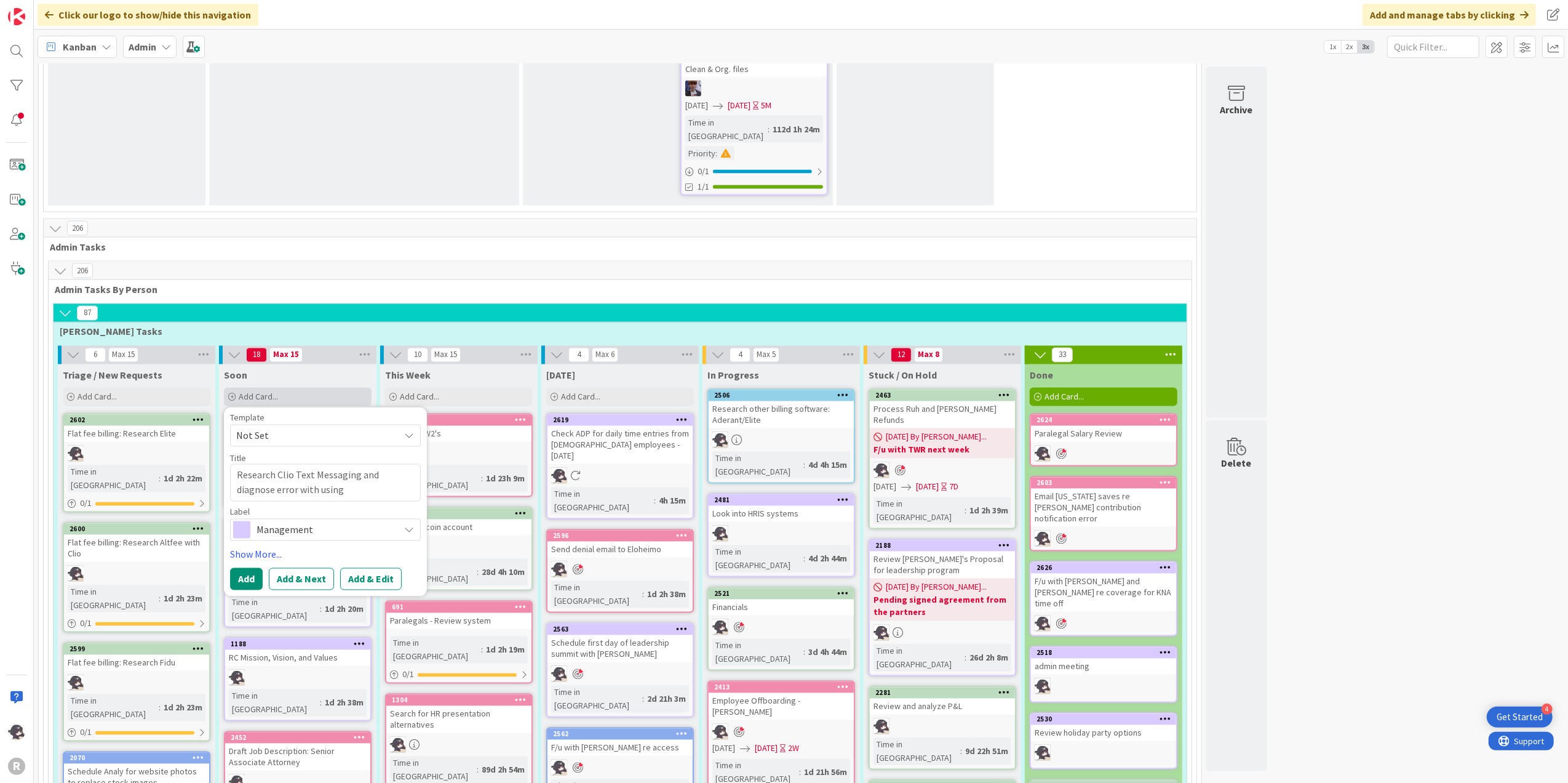
type textarea "Research Clio Text Messaging and diagnose error with using"
type textarea "x"
type textarea "Research Clio Text Messaging and diagnose error with using v"
type textarea "x"
type textarea "Research Clio Text Messaging and diagnose error with using vo"
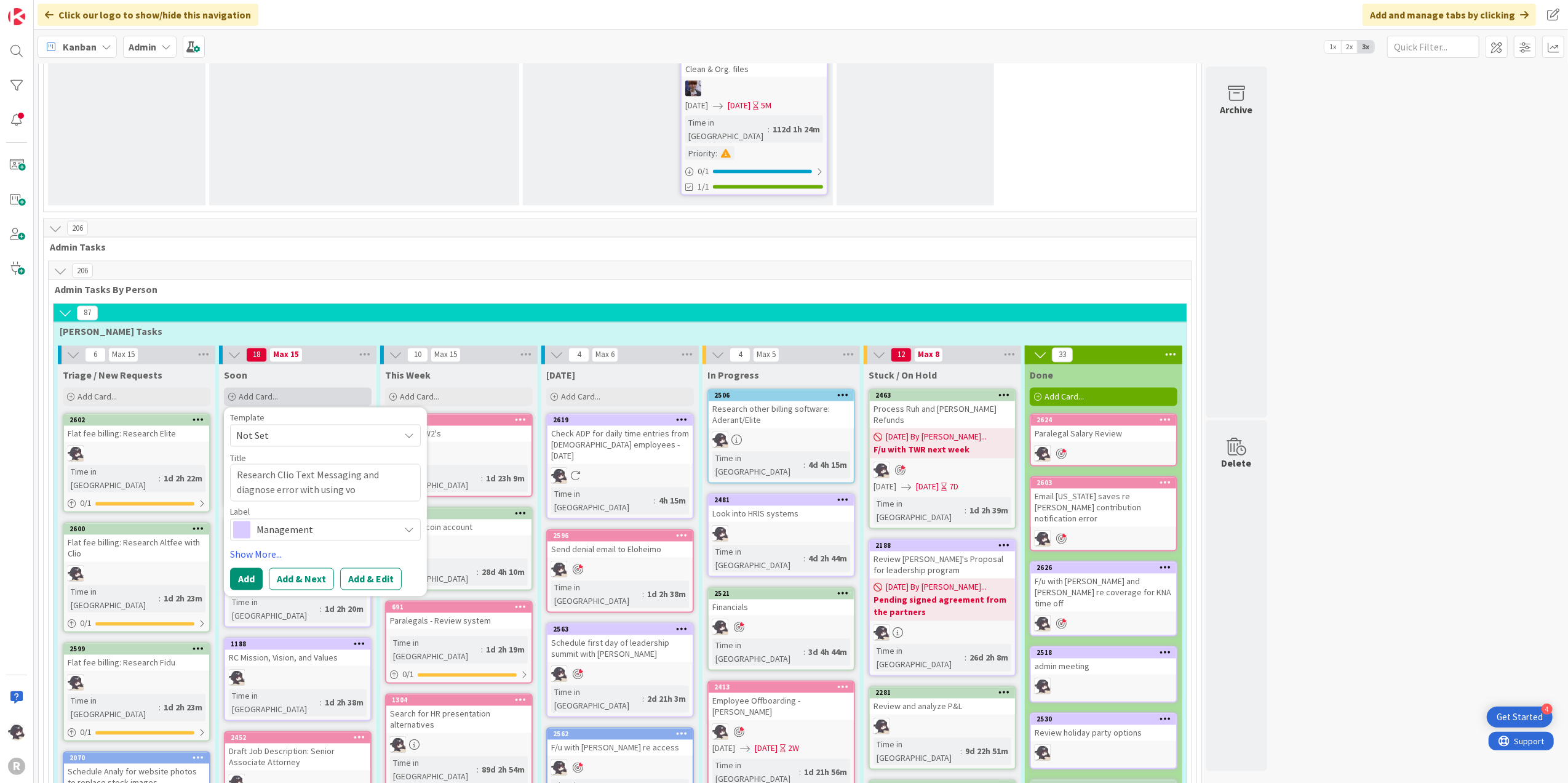
type textarea "x"
type textarea "Research Clio Text Messaging and diagnose error with using von"
type textarea "x"
type textarea "Research Clio Text Messaging and diagnose error with using [PERSON_NAME]"
type textarea "x"
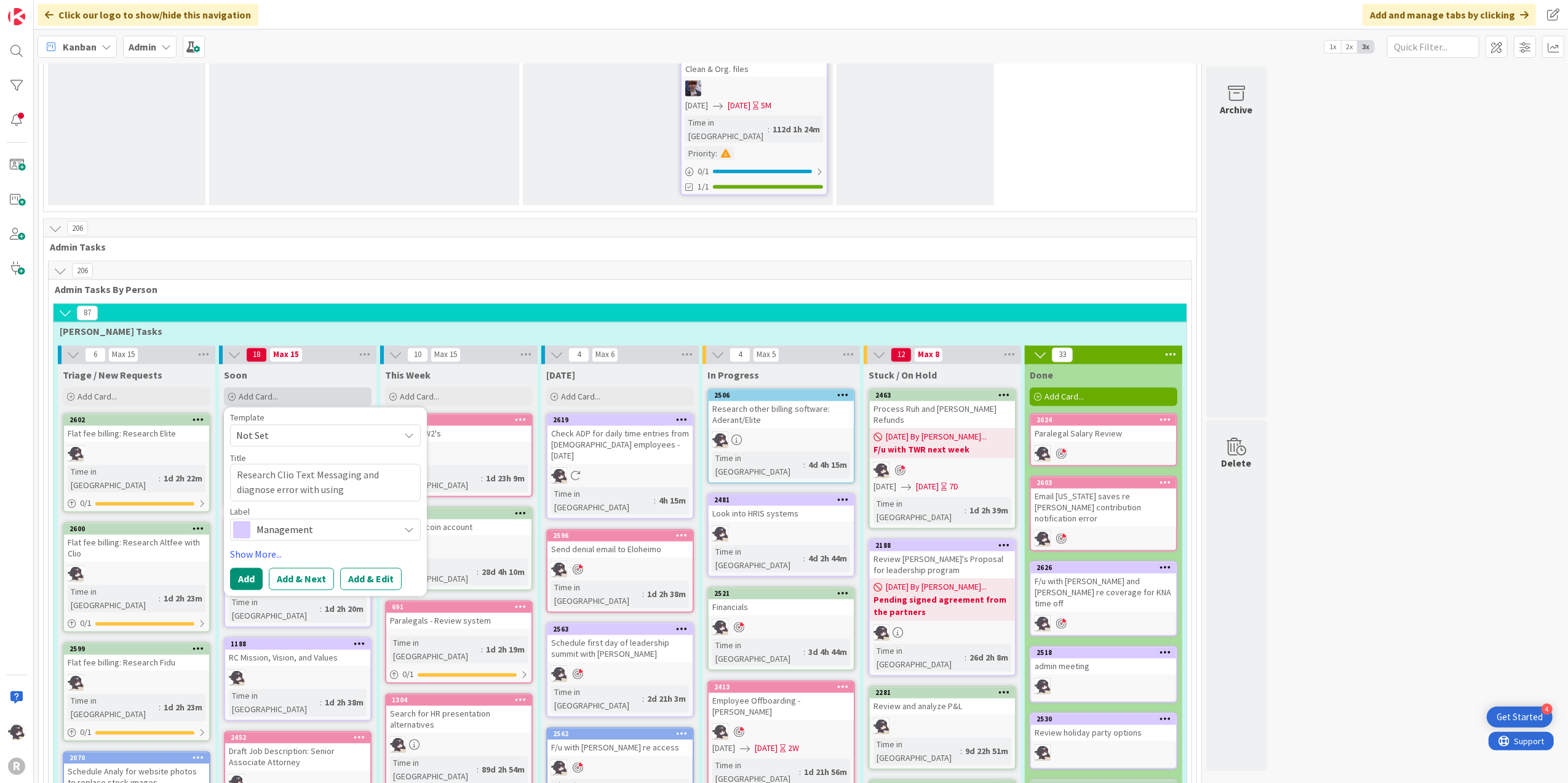
type textarea "Research Clio Text Messaging and diagnose error with using vonag"
type textarea "x"
type textarea "Research Clio Text Messaging and diagnose error with using vonage"
type textarea "x"
type textarea "Research Clio Text Messaging and diagnose error with using vonage"
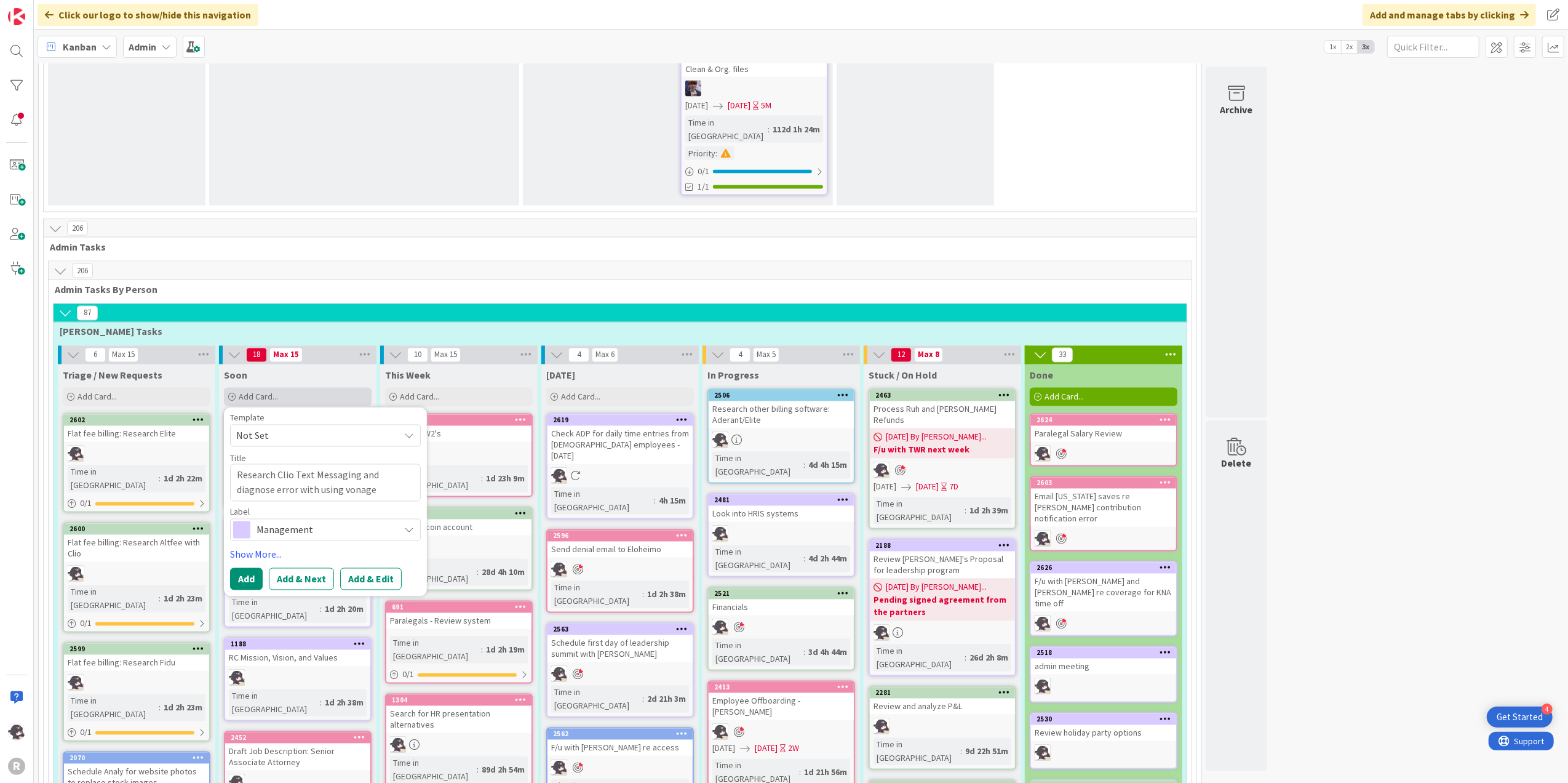
type textarea "x"
type textarea "Research Clio Text Messaging and diagnose error with using vonage d"
type textarea "x"
type textarea "Research Clio Text Messaging and diagnose error with using vonage di"
type textarea "x"
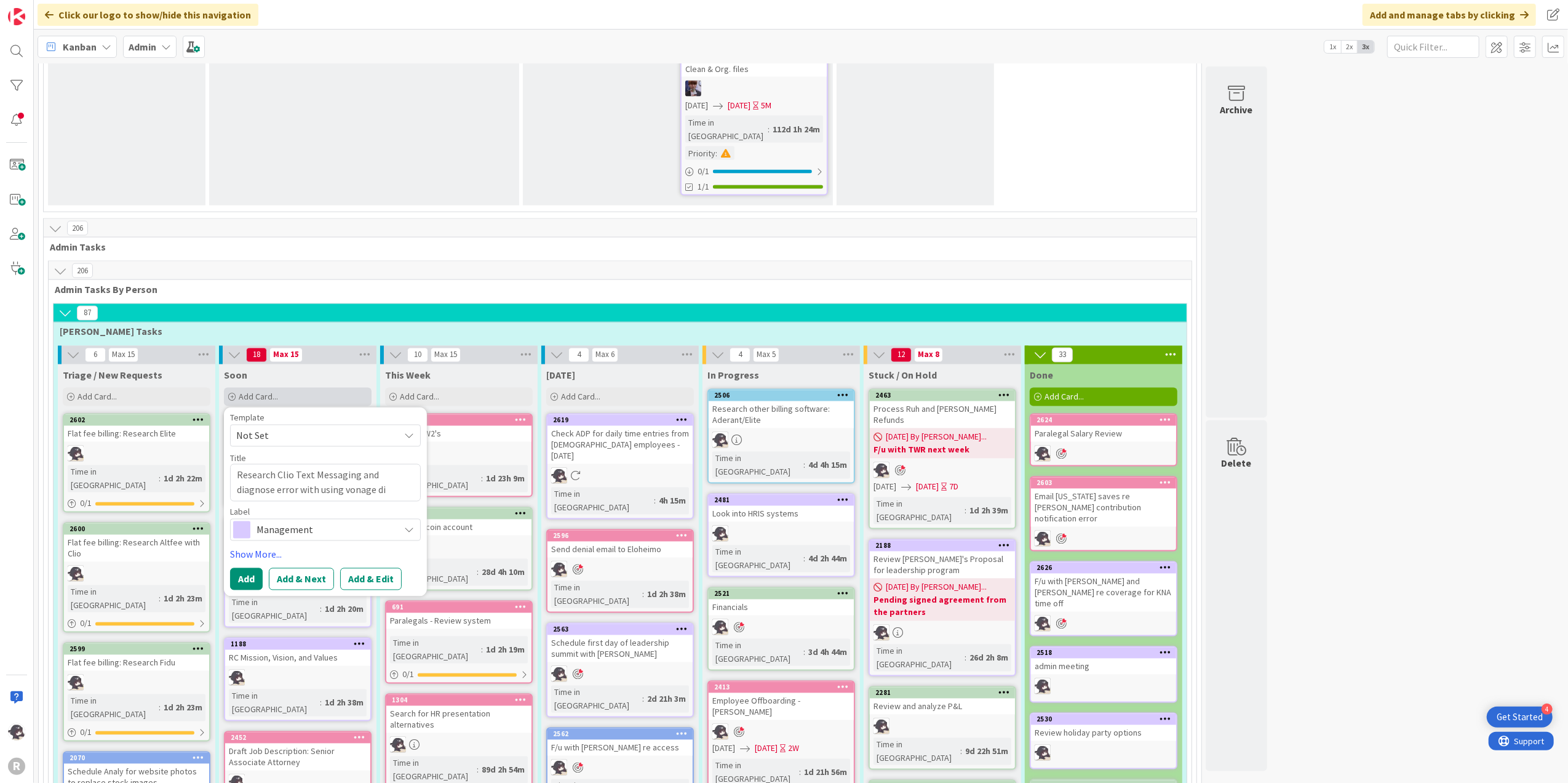
type textarea "Research Clio Text Messaging and diagnose error with using vonage dir"
type textarea "x"
type textarea "Research Clio Text Messaging and diagnose error with using vonage dire"
type textarea "x"
type textarea "Research Clio Text Messaging and diagnose error with using vonage direc"
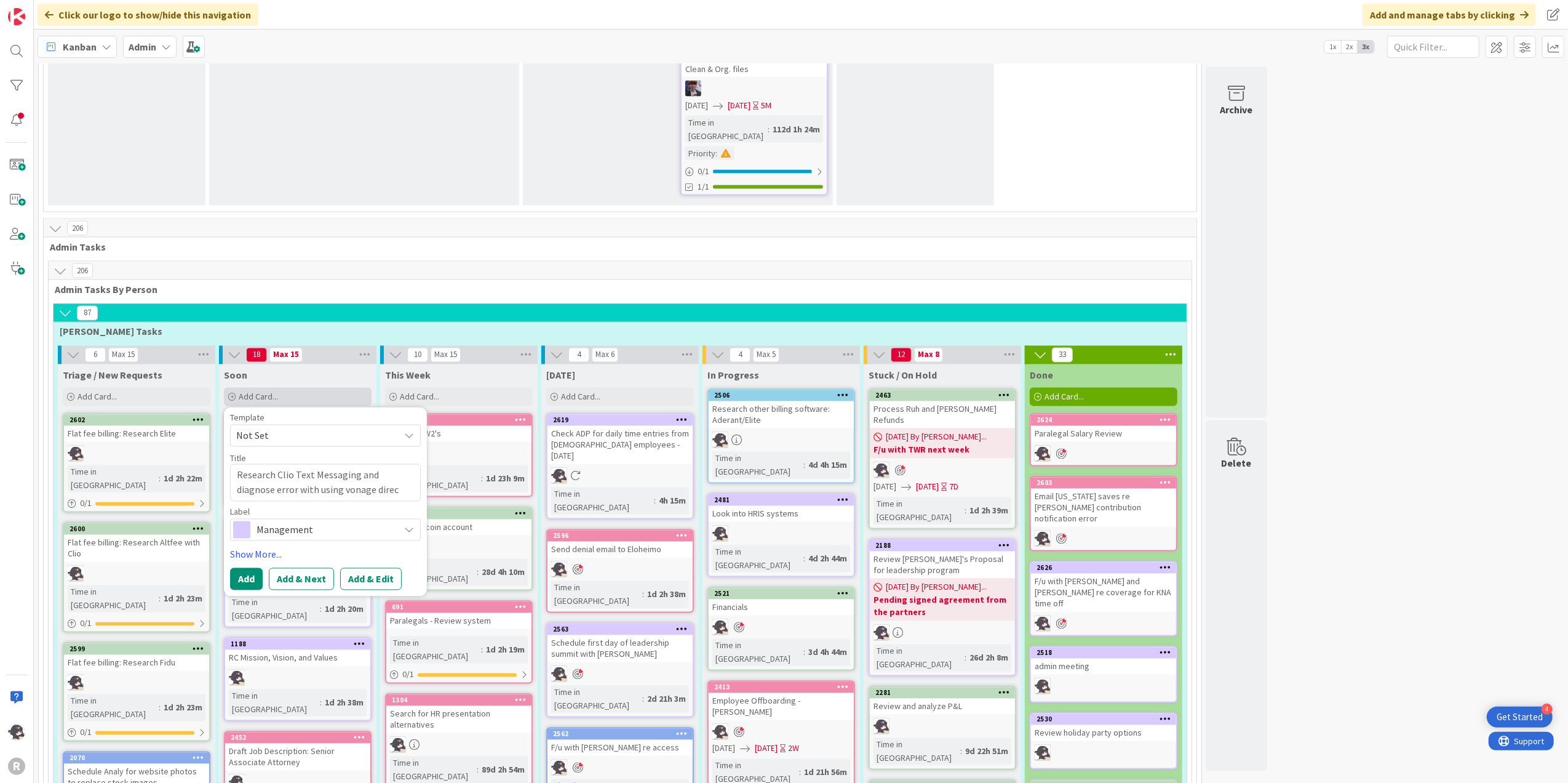
type textarea "x"
type textarea "Research Clio Text Messaging and diagnose error with using vonage direct"
type textarea "x"
type textarea "Research Clio Text Messaging and diagnose error with using vonage direct"
type textarea "x"
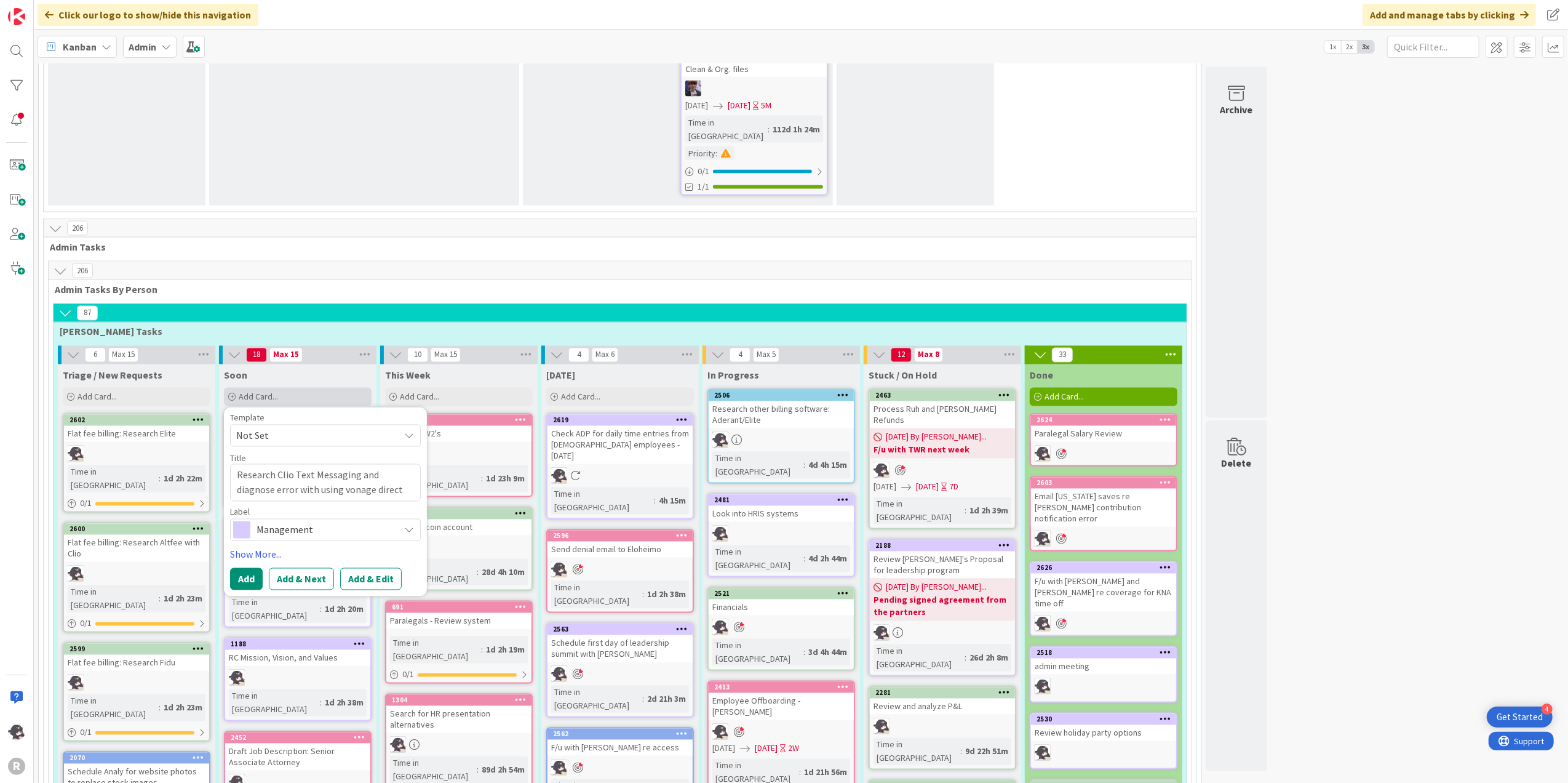
type textarea "Research Clio Text Messaging and diagnose error with using vonage direct n"
type textarea "x"
type textarea "Research Clio Text Messaging and diagnose error with using vonage direct nu"
type textarea "x"
type textarea "Research Clio Text Messaging and diagnose error with using vonage direct num"
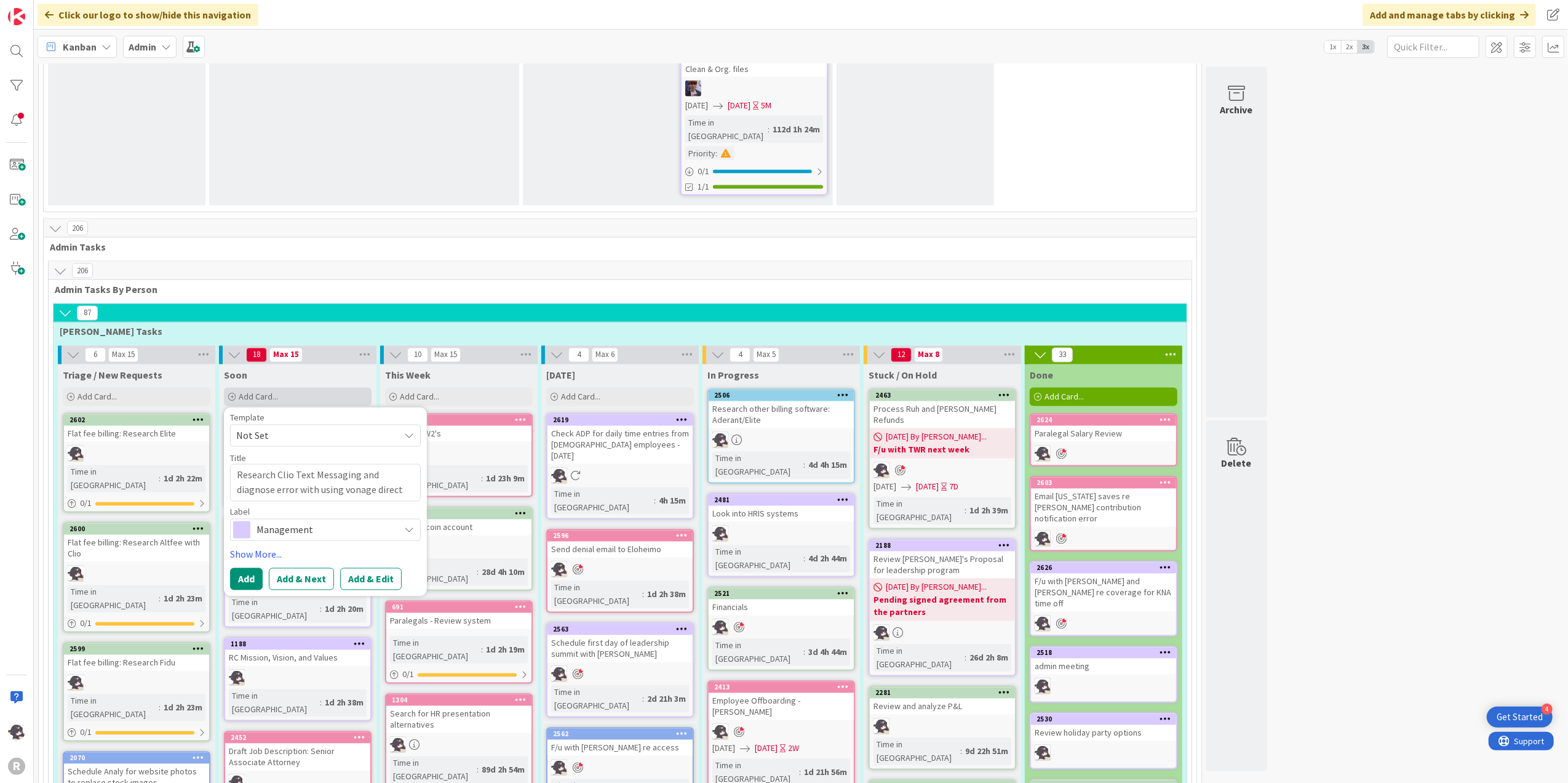
type textarea "x"
type textarea "Research Clio Text Messaging and diagnose error with using vonage direct numb"
type textarea "x"
type textarea "Research Clio Text Messaging and diagnose error with using vonage direct numbe"
type textarea "x"
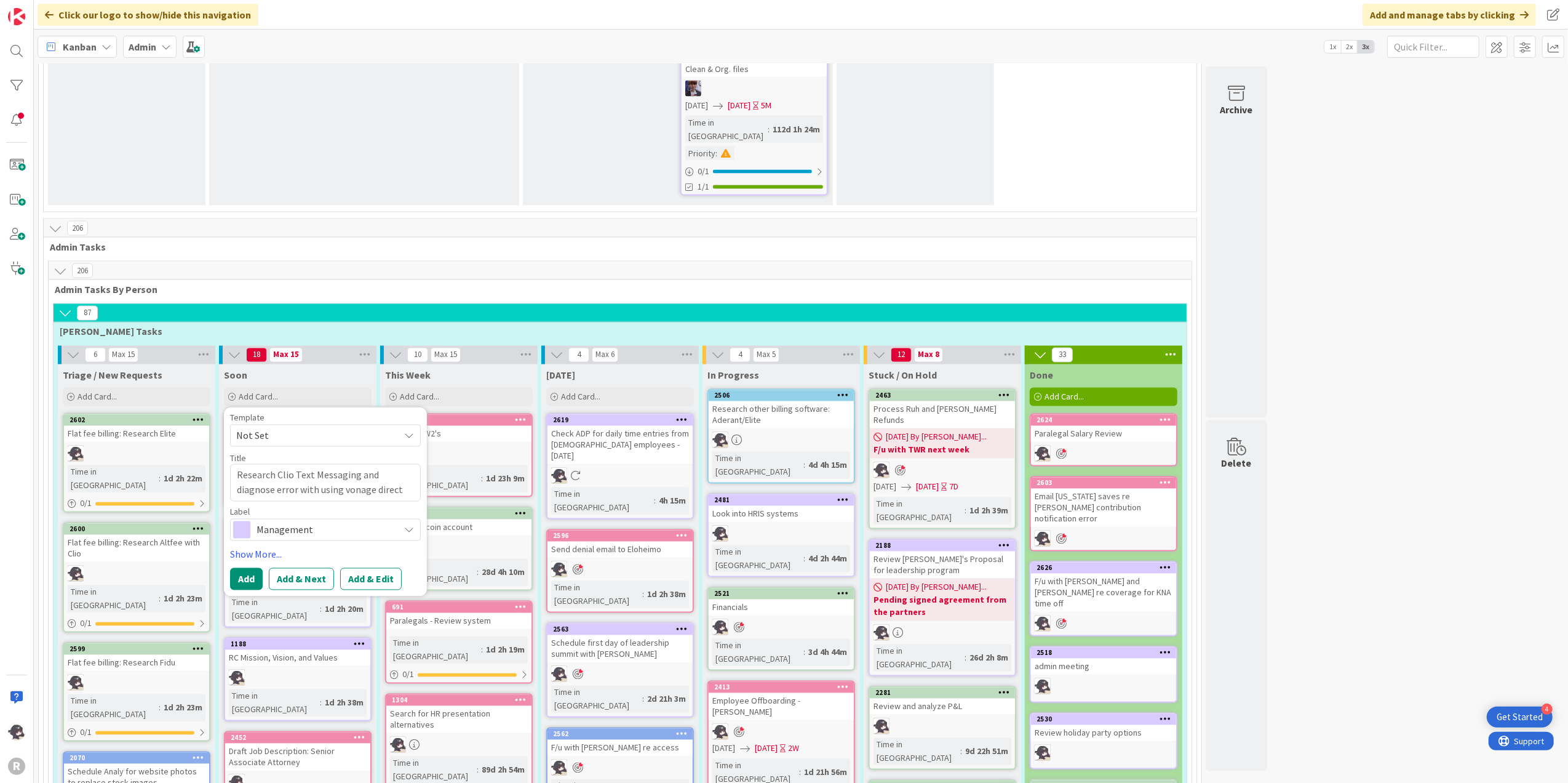
type textarea "Research Clio Text Messaging and diagnose error with using vonage direct number"
click at [286, 414] on div "Template Not Set Title 79 / 128 Research Clio Text Messaging and diagnose error…" at bounding box center [325, 502] width 191 height 176
click at [296, 522] on span "Management" at bounding box center [325, 530] width 137 height 17
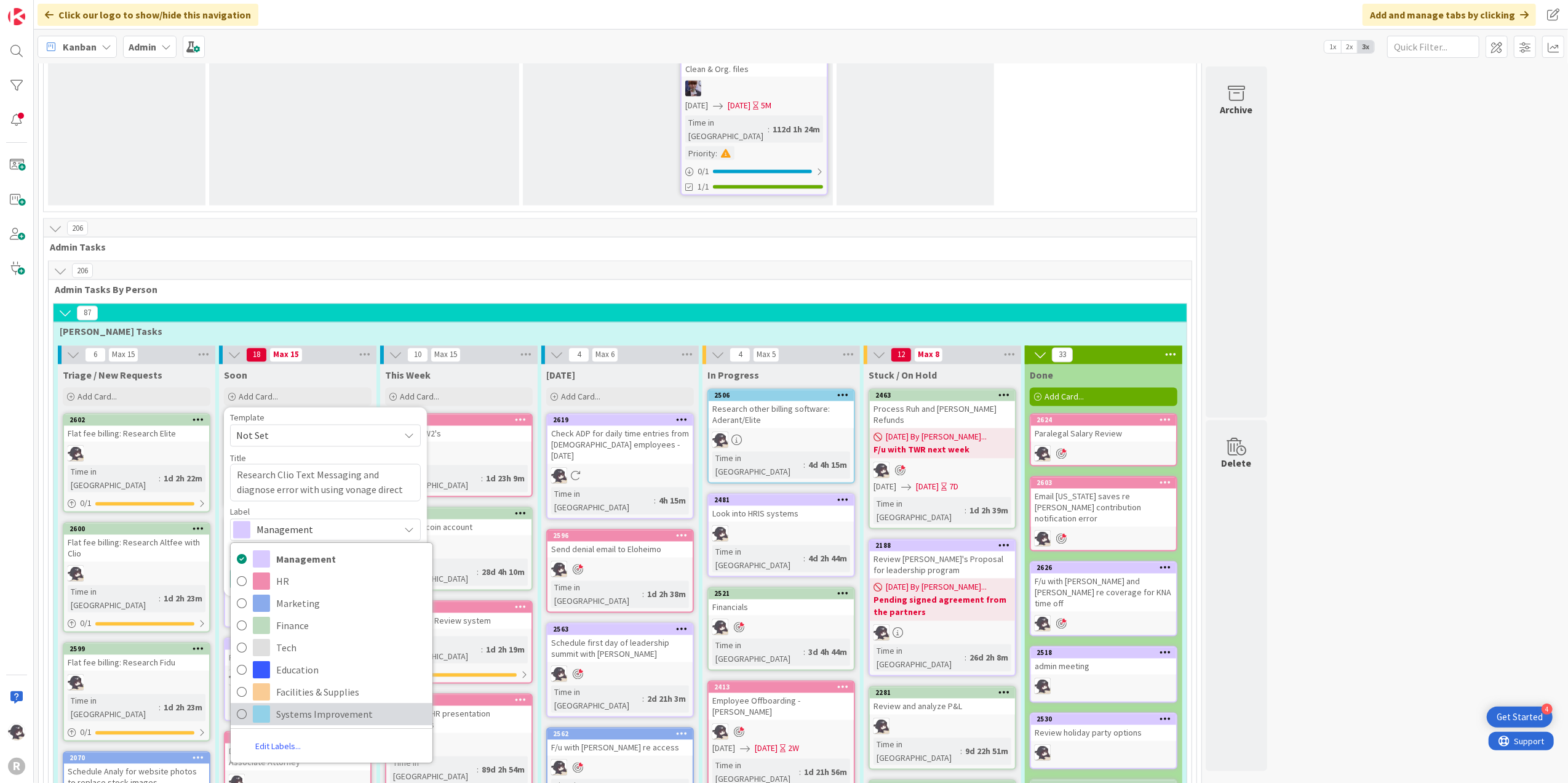
click at [304, 705] on span "Systems Improvement" at bounding box center [351, 714] width 150 height 18
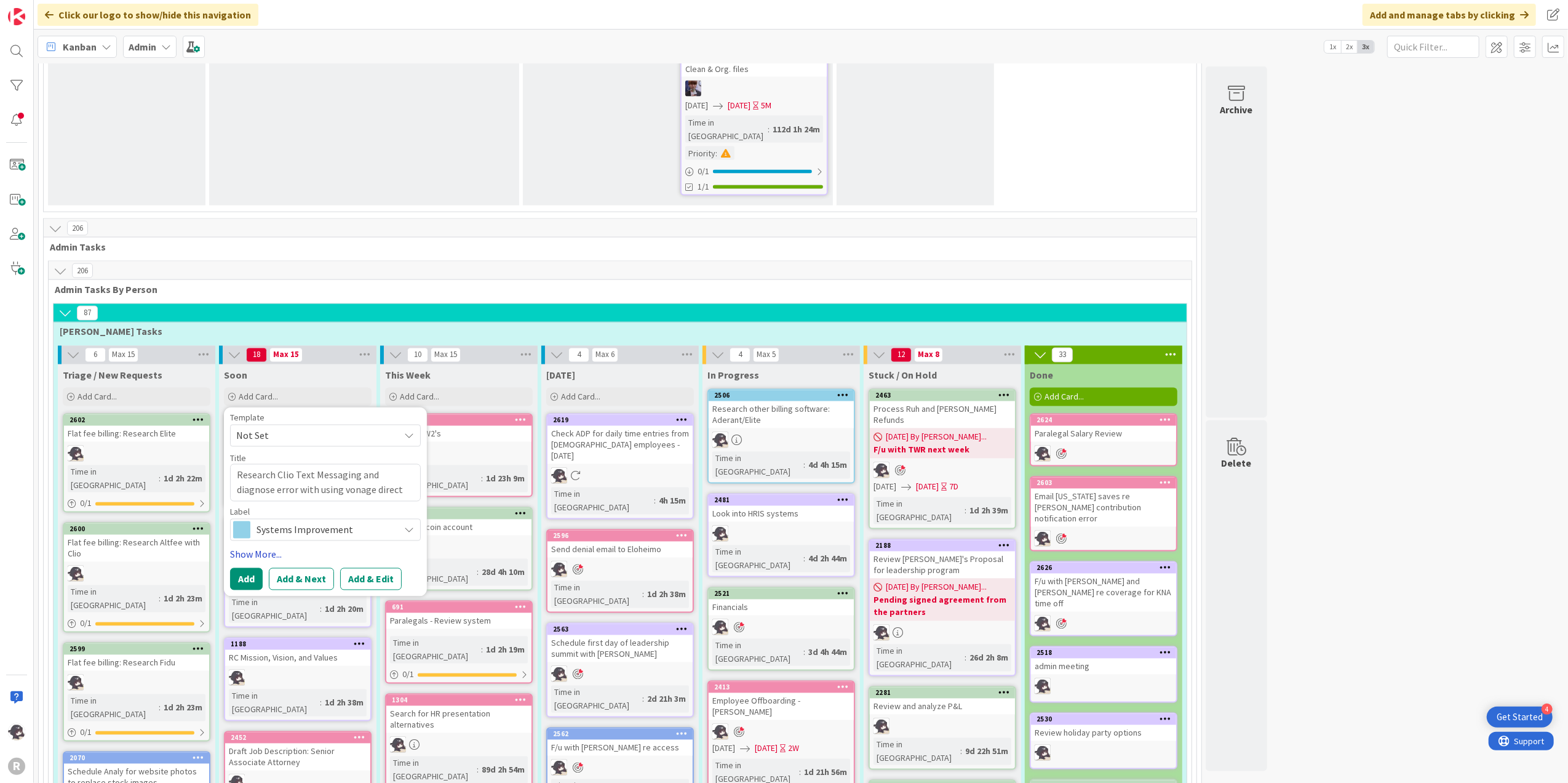
click at [269, 547] on link "Show More..." at bounding box center [325, 554] width 191 height 15
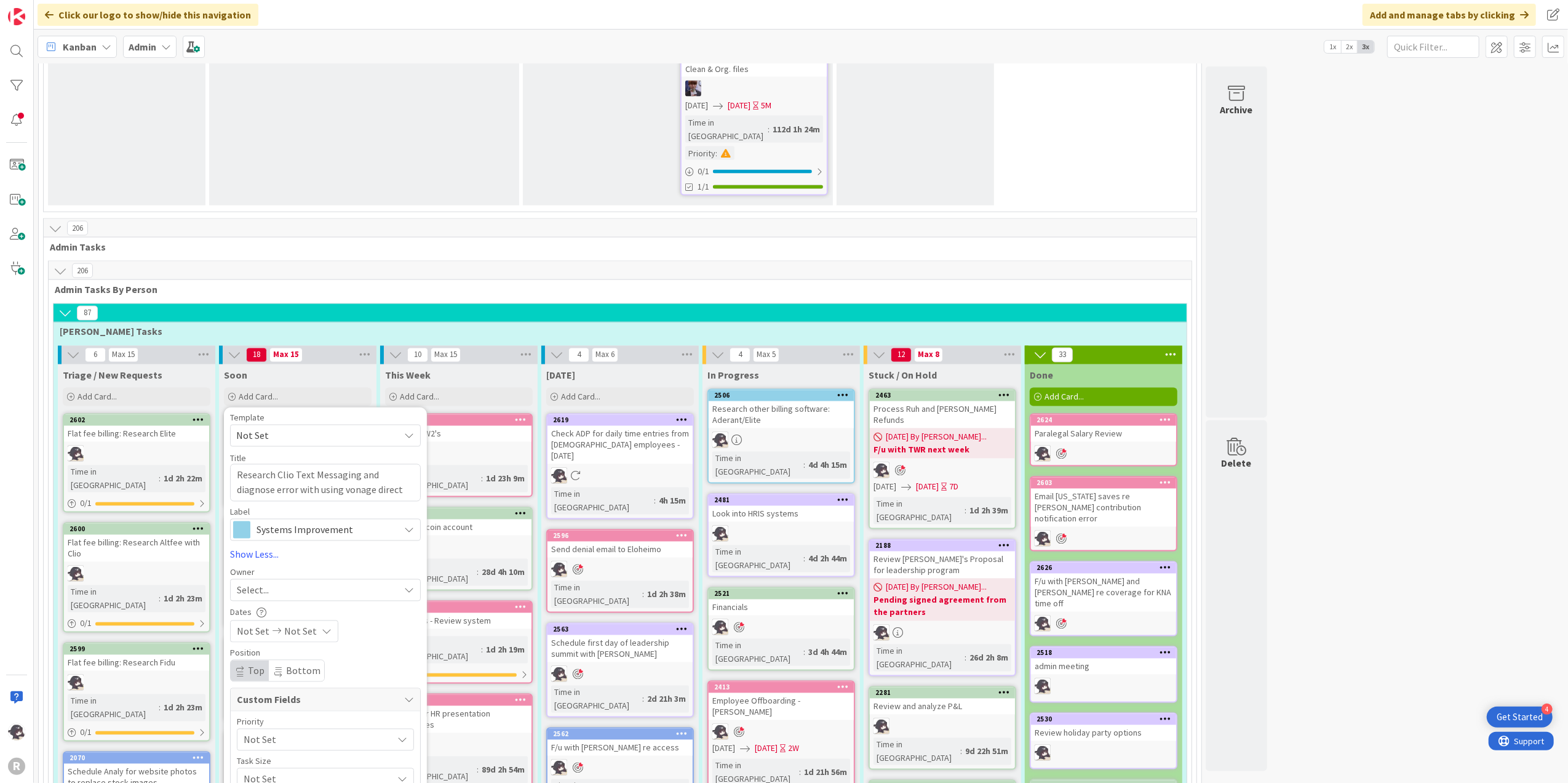
click at [271, 583] on div "Select..." at bounding box center [318, 590] width 163 height 15
click at [287, 661] on span "[PERSON_NAME]" at bounding box center [307, 670] width 60 height 18
type textarea "x"
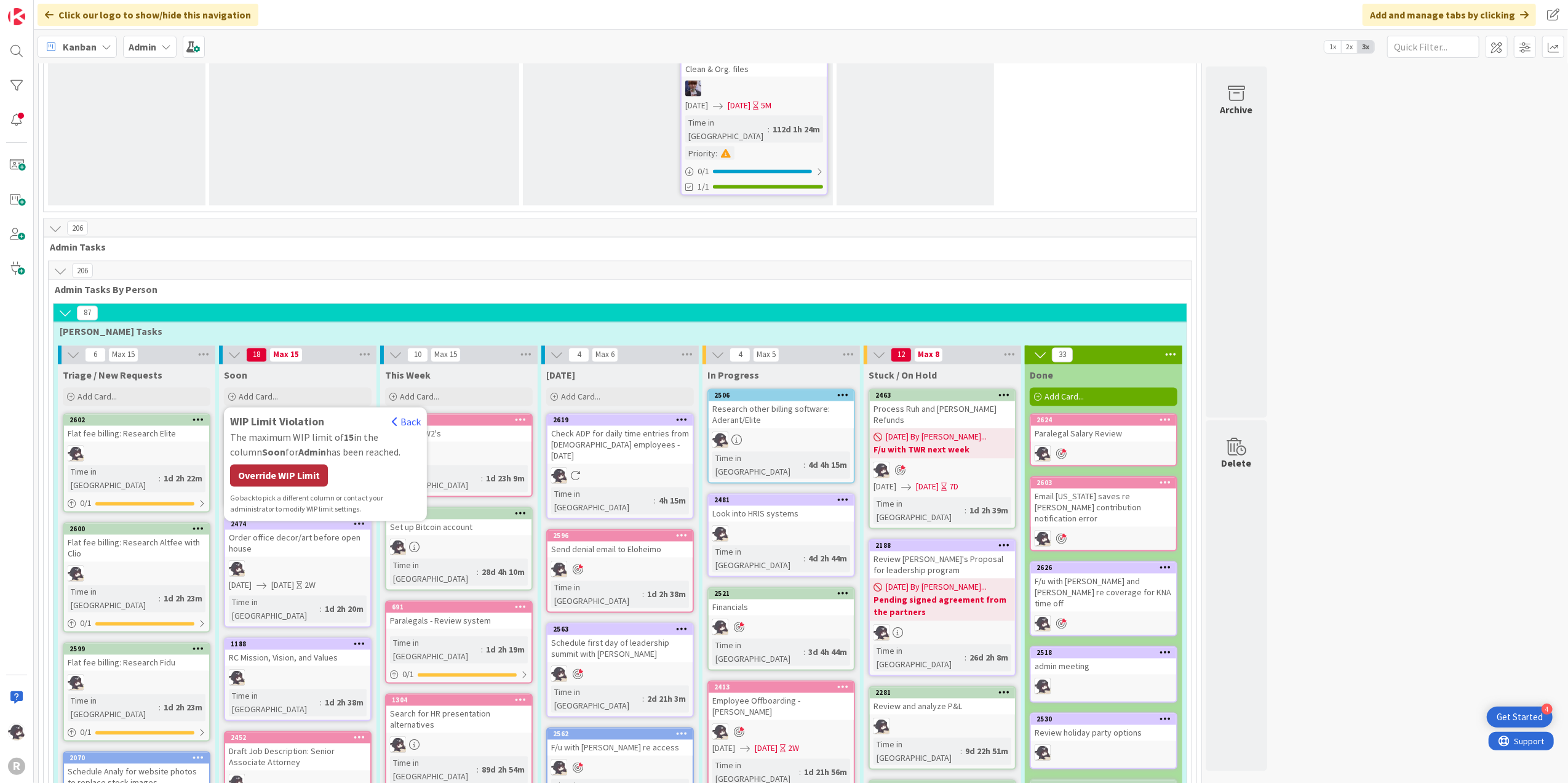
click at [269, 465] on div "Override WIP Limit" at bounding box center [278, 476] width 98 height 22
